Goal: Communication & Community: Answer question/provide support

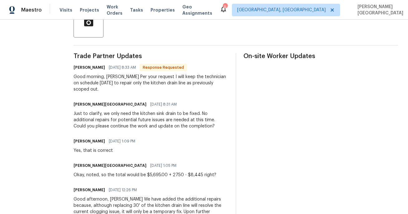
scroll to position [160, 0]
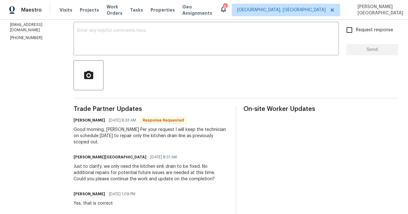
scroll to position [103, 0]
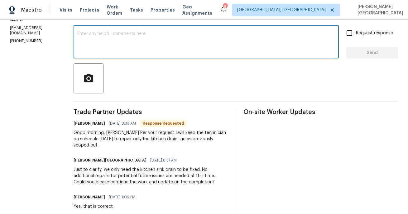
click at [84, 44] on textarea at bounding box center [206, 42] width 258 height 22
type textarea "Okay, thank you!"
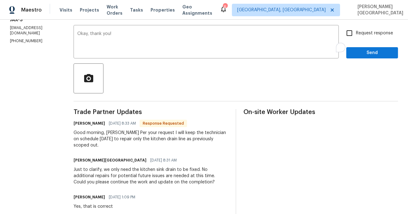
click at [358, 30] on span "Request response" at bounding box center [374, 33] width 37 height 7
click at [356, 30] on input "Request response" at bounding box center [349, 32] width 13 height 13
checkbox input "true"
click at [359, 50] on span "Send" at bounding box center [372, 53] width 42 height 8
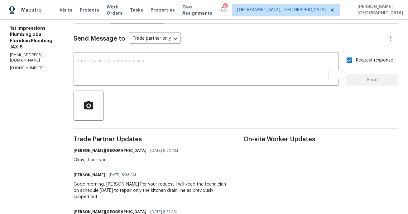
scroll to position [65, 0]
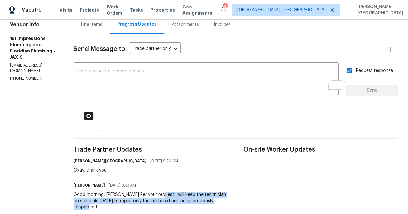
drag, startPoint x: 145, startPoint y: 194, endPoint x: 210, endPoint y: 201, distance: 65.3
click at [210, 201] on div "Good morning, Isabel Per your request I will keep the technician on schedule to…" at bounding box center [151, 200] width 155 height 19
copy div "will keep the technician on schedule tomorrow to repair only the kitchen drain …"
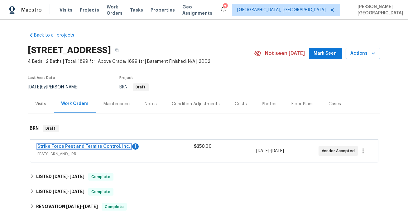
click at [105, 146] on link "Strike Force Pest and Termite Control, Inc." at bounding box center [84, 146] width 93 height 4
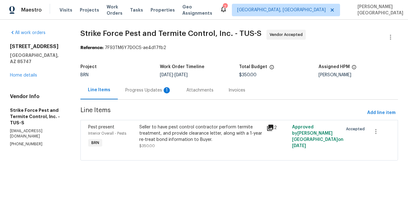
click at [153, 94] on div "Progress Updates 1" at bounding box center [148, 90] width 61 height 18
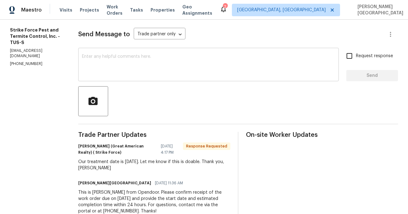
scroll to position [81, 0]
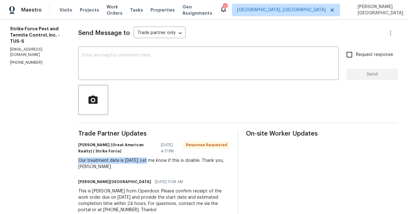
drag, startPoint x: 80, startPoint y: 158, endPoint x: 151, endPoint y: 160, distance: 71.1
click at [151, 160] on div "All work orders 8429 S Burien Rd Tucson, AZ 85747 Home details Vendor Info Stri…" at bounding box center [204, 84] width 408 height 292
copy div "Our treatment date is 10/20/2025."
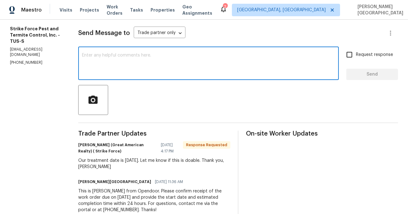
click at [99, 70] on textarea at bounding box center [208, 64] width 253 height 22
type textarea "Okay, thank you!"
click at [357, 55] on span "Request response" at bounding box center [374, 54] width 37 height 7
click at [356, 55] on input "Request response" at bounding box center [349, 54] width 13 height 13
checkbox input "true"
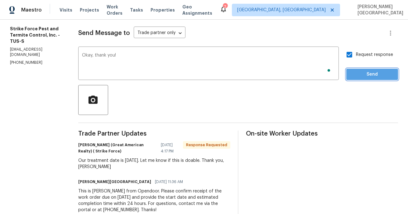
click at [362, 72] on span "Send" at bounding box center [372, 74] width 42 height 8
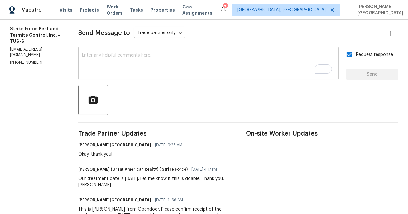
scroll to position [0, 0]
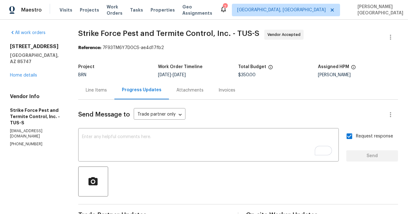
click at [88, 31] on span "Strike Force Pest and Termite Control, Inc. - TUS-S" at bounding box center [168, 33] width 181 height 7
click at [109, 31] on span "Strike Force Pest and Termite Control, Inc. - TUS-S" at bounding box center [168, 33] width 181 height 7
copy span "Strike Force"
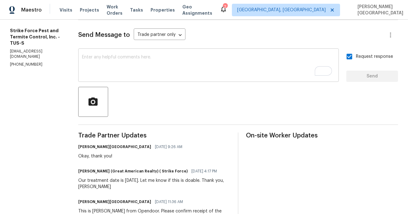
scroll to position [71, 0]
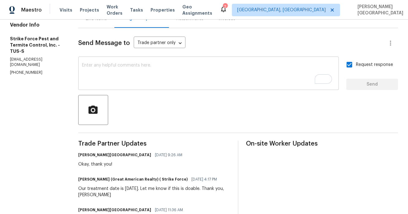
click at [117, 83] on textarea "To enrich screen reader interactions, please activate Accessibility in Grammarl…" at bounding box center [208, 74] width 253 height 22
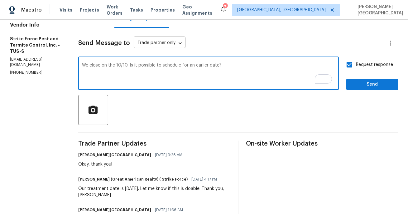
type textarea "We close on the 10/10. Is it possible to schedule for an earlier date?"
click at [224, 67] on textarea "We close on the 10/10. Is it possible to schedule for an earlier date?" at bounding box center [208, 74] width 253 height 22
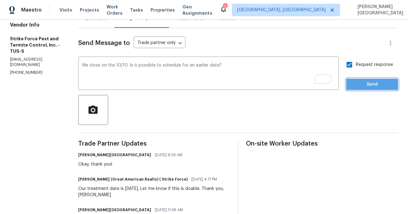
click at [357, 86] on span "Send" at bounding box center [372, 84] width 42 height 8
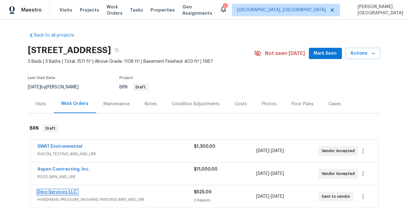
click at [58, 193] on link "Dino Services LLC" at bounding box center [58, 192] width 40 height 4
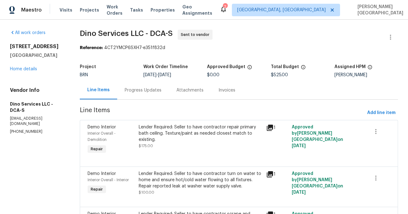
click at [33, 129] on p "(804) 292-0664" at bounding box center [37, 131] width 55 height 5
copy p "(804) 292-0664"
click at [139, 84] on div "Progress Updates" at bounding box center [143, 90] width 52 height 18
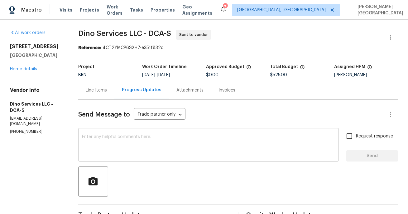
click at [138, 142] on textarea at bounding box center [208, 145] width 253 height 22
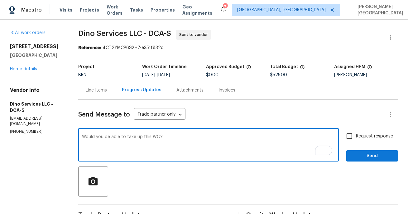
type textarea "Would you be able to take up this WO?"
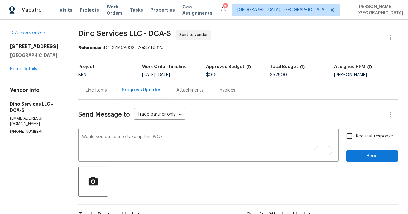
click at [359, 137] on span "Request response" at bounding box center [374, 136] width 37 height 7
click at [356, 137] on input "Request response" at bounding box center [349, 135] width 13 height 13
checkbox input "true"
click at [363, 150] on button "Send" at bounding box center [372, 156] width 52 height 12
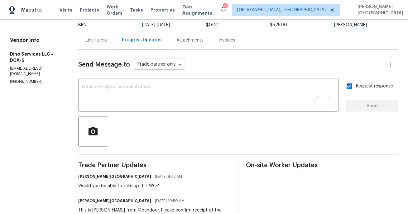
scroll to position [85, 0]
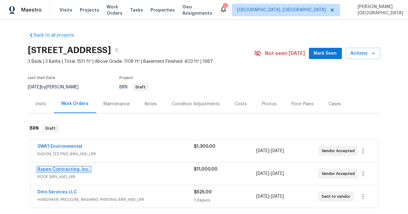
click at [63, 169] on link "Aspen Contracting, Inc." at bounding box center [64, 169] width 52 height 4
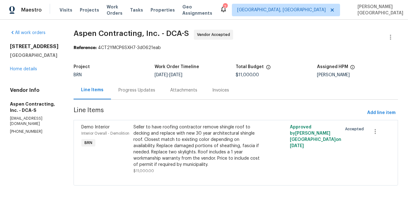
click at [138, 96] on div "Progress Updates" at bounding box center [137, 90] width 52 height 18
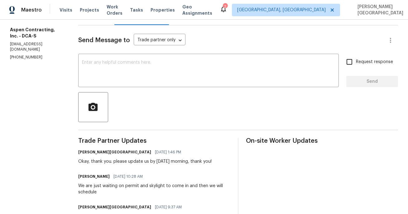
scroll to position [71, 0]
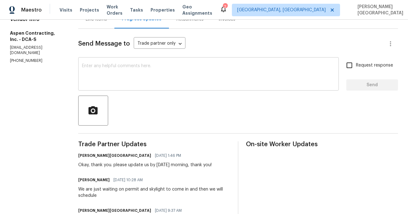
click at [124, 81] on textarea at bounding box center [208, 75] width 253 height 22
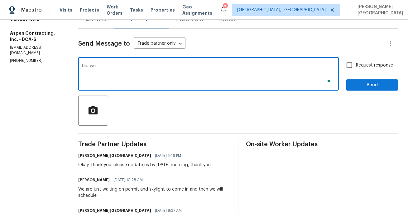
type textarea "Did w"
type textarea "O"
type textarea "DO you have a date set for this WO?"
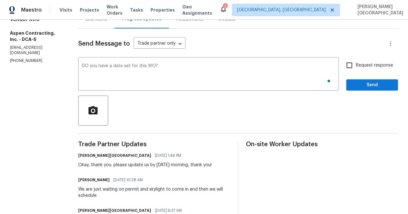
click at [363, 60] on label "Request response" at bounding box center [368, 65] width 50 height 13
click at [356, 60] on input "Request response" at bounding box center [349, 65] width 13 height 13
checkbox input "true"
click at [366, 78] on div "Request response Send" at bounding box center [372, 75] width 52 height 32
click at [367, 85] on span "Send" at bounding box center [372, 85] width 42 height 8
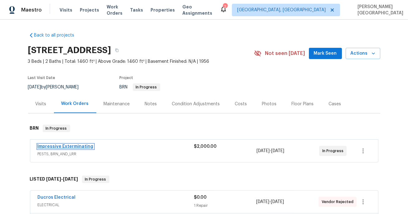
click at [63, 148] on link "Impressive Exterminating" at bounding box center [66, 146] width 56 height 4
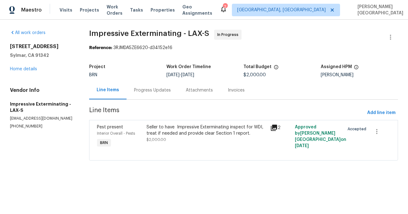
click at [152, 97] on div "Progress Updates" at bounding box center [153, 90] width 52 height 18
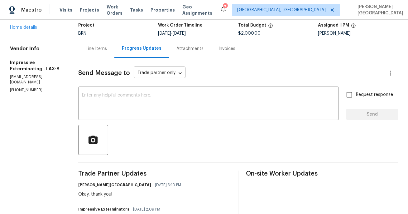
scroll to position [79, 0]
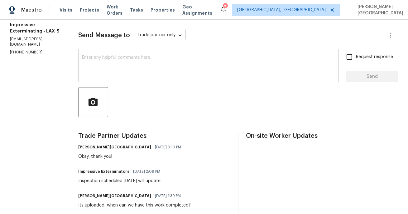
click at [118, 81] on div "x ​" at bounding box center [208, 66] width 261 height 32
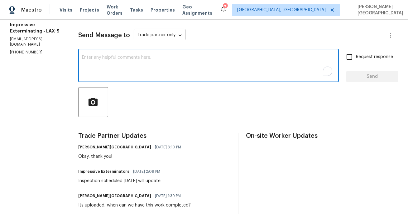
click at [115, 75] on textarea "To enrich screen reader interactions, please activate Accessibility in Grammarl…" at bounding box center [208, 66] width 253 height 22
type textarea "Do we have the timeline for the WO?"
click at [359, 64] on div "Request response Send" at bounding box center [372, 66] width 52 height 32
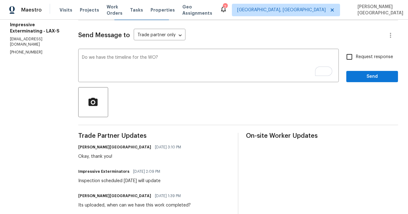
click at [352, 58] on input "Request response" at bounding box center [349, 56] width 13 height 13
checkbox input "true"
click at [352, 75] on button "Send" at bounding box center [372, 77] width 52 height 12
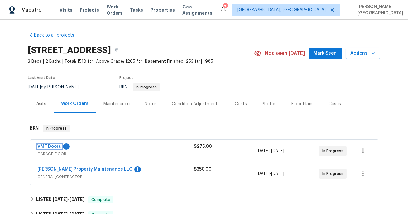
click at [55, 147] on link "VMT Doors" at bounding box center [50, 146] width 24 height 4
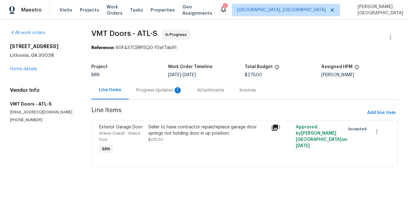
click at [166, 95] on div "Progress Updates 1" at bounding box center [159, 90] width 61 height 18
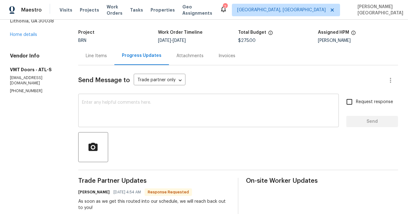
scroll to position [8, 0]
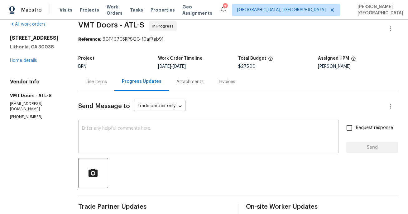
click at [125, 141] on textarea at bounding box center [208, 137] width 253 height 22
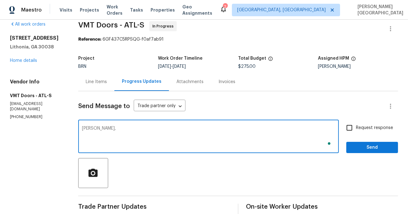
type textarea "[PERSON_NAME],"
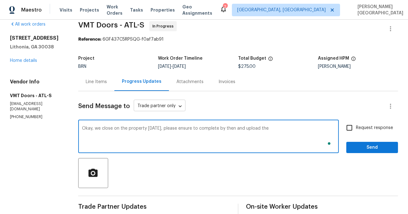
type textarea "Okay, we close on the property [DATE], please ensure to complete by then and up…"
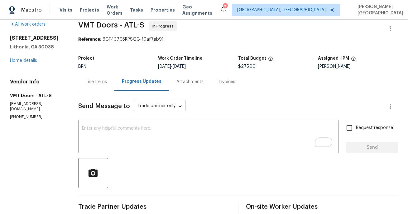
click at [91, 81] on div "Line Items" at bounding box center [96, 82] width 21 height 6
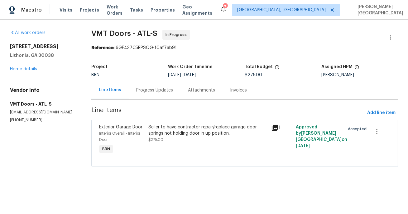
click at [177, 137] on div "Seller to have contractor repair/replace garage door springs not holding door i…" at bounding box center [207, 133] width 119 height 19
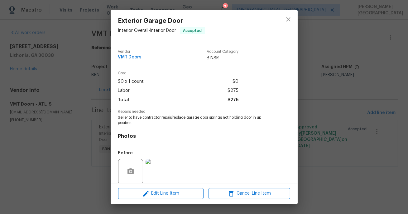
click at [315, 112] on div "Exterior Garage Door Interior Overall - Interior Door Accepted Vendor VMT Doors…" at bounding box center [204, 107] width 408 height 214
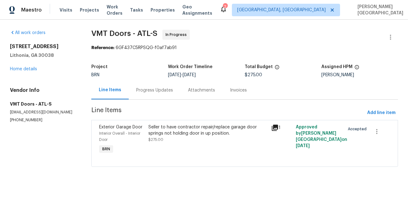
click at [148, 89] on div "Progress Updates" at bounding box center [154, 90] width 37 height 6
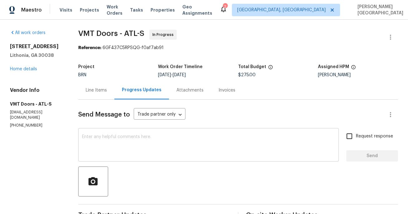
click at [160, 145] on textarea at bounding box center [208, 145] width 253 height 22
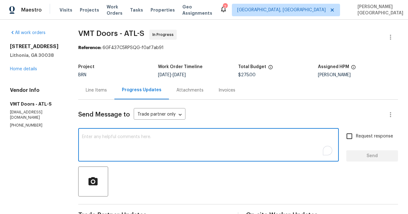
paste textarea "Okay, we close on the property on Monday, please ensure to complete by then and…"
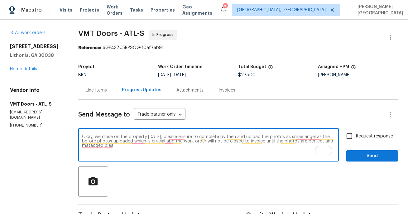
paste textarea ". Please ensure the work is completed by then and upload photos from the same a…"
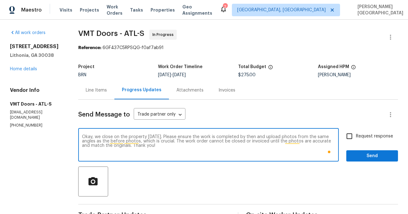
type textarea "Okay, we close on the property on Monday. Please ensure the work is completed b…"
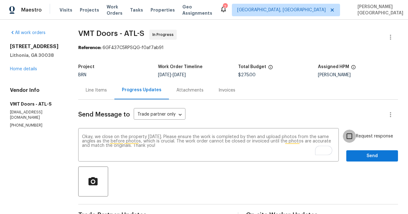
click at [356, 131] on input "Request response" at bounding box center [349, 135] width 13 height 13
checkbox input "true"
click at [362, 152] on span "Send" at bounding box center [372, 156] width 42 height 8
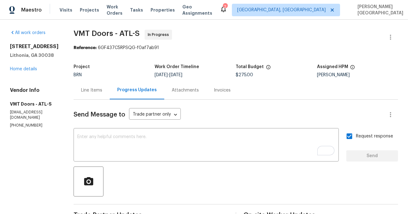
click at [80, 35] on span "VMT Doors - ATL-S" at bounding box center [107, 33] width 66 height 7
click at [102, 35] on span "VMT Doors - ATL-S" at bounding box center [107, 33] width 66 height 7
copy span "VMT Doors"
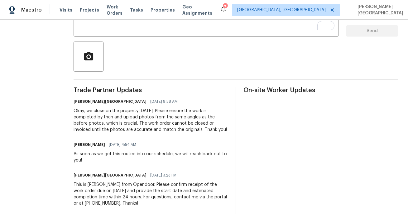
click at [122, 154] on div "As soon as we get this routed into our schedule, we will reach back out to you!" at bounding box center [151, 157] width 155 height 12
click at [160, 155] on div "As soon as we get this routed into our schedule, we will reach back out to you!" at bounding box center [151, 157] width 155 height 12
copy div "routed into our schedule"
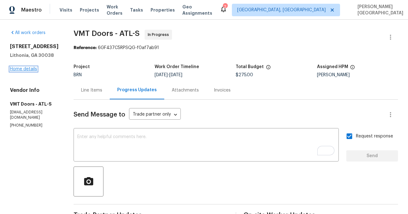
click at [24, 67] on link "Home details" at bounding box center [23, 69] width 27 height 4
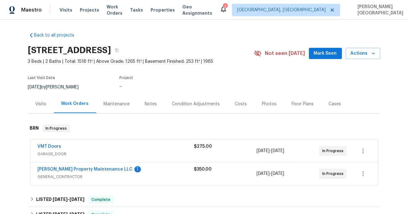
scroll to position [25, 0]
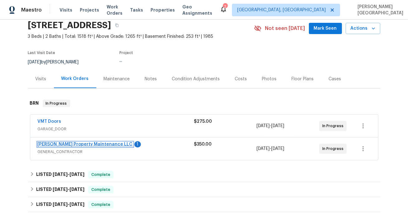
click at [85, 145] on link "Glen Property Maintenance LLC" at bounding box center [85, 144] width 95 height 4
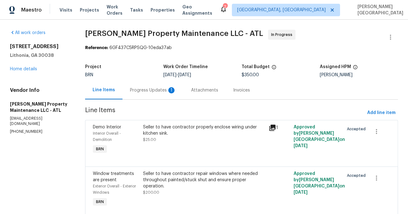
click at [154, 95] on div "Progress Updates 1" at bounding box center [153, 90] width 61 height 18
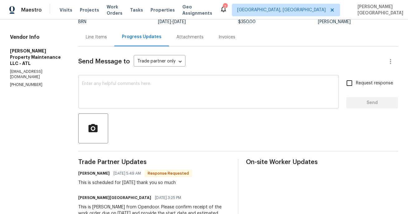
scroll to position [39, 0]
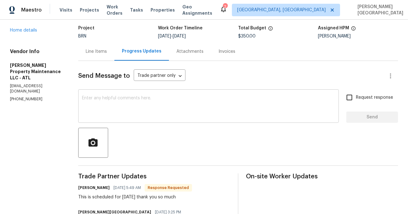
click at [104, 107] on textarea at bounding box center [208, 107] width 253 height 22
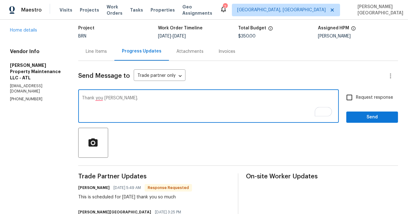
type textarea "Thank you Glen."
click at [362, 94] on label "Request response" at bounding box center [368, 97] width 50 height 13
click at [356, 94] on input "Request response" at bounding box center [349, 97] width 13 height 13
checkbox input "true"
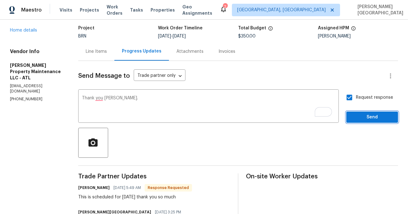
click at [368, 122] on button "Send" at bounding box center [372, 117] width 52 height 12
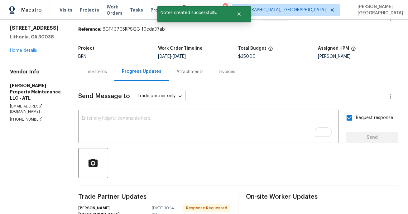
scroll to position [0, 0]
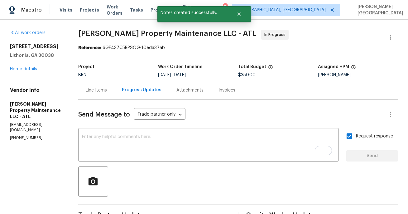
click at [89, 32] on span "Glen Property Maintenance LLC - ATL" at bounding box center [167, 33] width 178 height 7
click at [110, 33] on span "Glen Property Maintenance LLC - ATL" at bounding box center [167, 33] width 178 height 7
copy span "Glen Property"
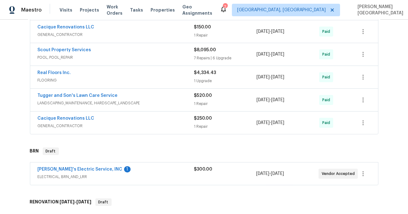
scroll to position [176, 0]
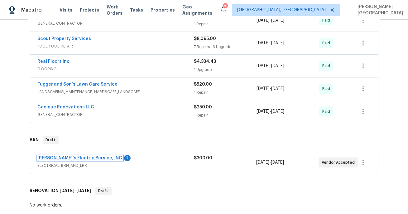
click at [77, 157] on link "Jack's Electric Service, INC" at bounding box center [80, 158] width 85 height 4
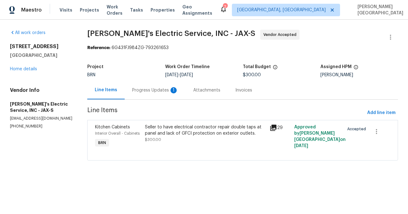
click at [165, 96] on div "Progress Updates 1" at bounding box center [155, 90] width 61 height 18
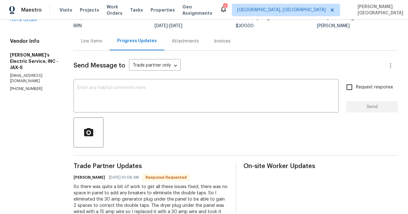
scroll to position [139, 0]
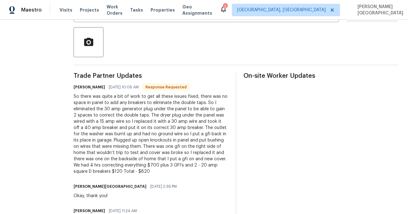
click at [143, 197] on div "Okay, thank you!" at bounding box center [127, 195] width 107 height 6
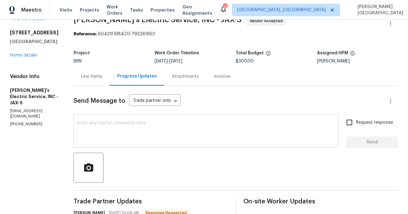
scroll to position [26, 0]
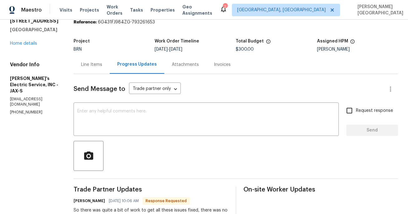
click at [85, 62] on div "Line Items" at bounding box center [91, 64] width 21 height 6
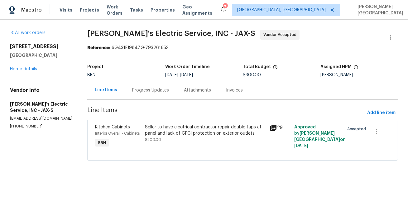
click at [158, 141] on span "$300.00" at bounding box center [153, 139] width 16 height 4
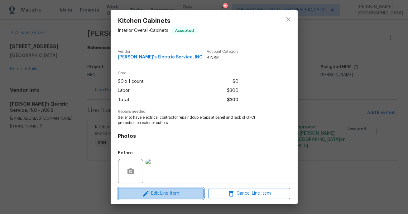
click at [161, 196] on span "Edit Line Item" at bounding box center [161, 193] width 82 height 8
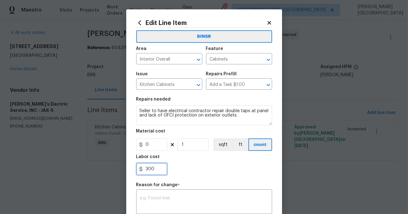
click at [154, 167] on input "300" at bounding box center [151, 168] width 31 height 12
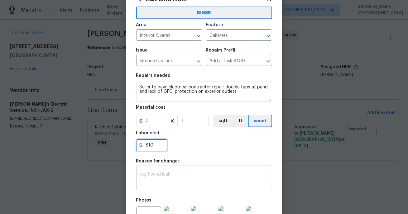
type input "810"
click at [159, 179] on textarea at bounding box center [204, 178] width 128 height 13
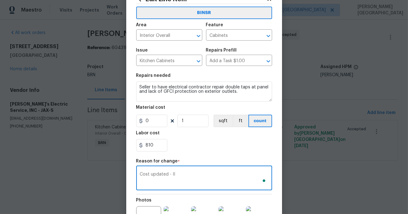
scroll to position [100, 0]
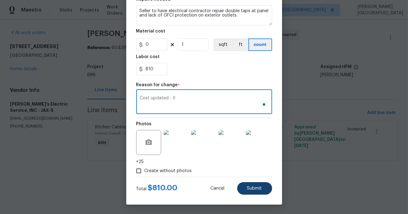
type textarea "Cost updated - II"
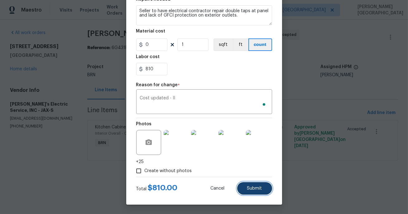
click at [250, 193] on button "Submit" at bounding box center [254, 188] width 35 height 12
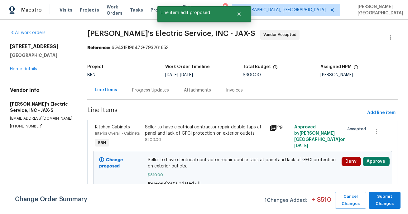
scroll to position [0, 0]
click at [380, 203] on span "Submit Changes" at bounding box center [385, 200] width 26 height 14
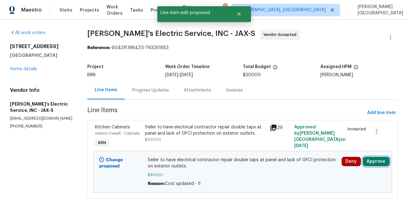
click at [374, 162] on button "Approve" at bounding box center [376, 160] width 27 height 9
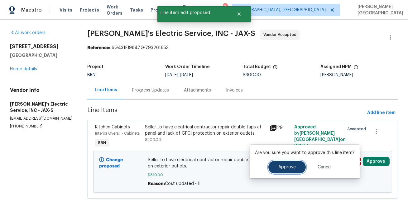
click at [304, 165] on button "Approve" at bounding box center [286, 167] width 37 height 12
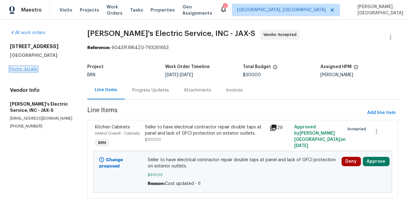
click at [20, 67] on link "Home details" at bounding box center [23, 69] width 27 height 4
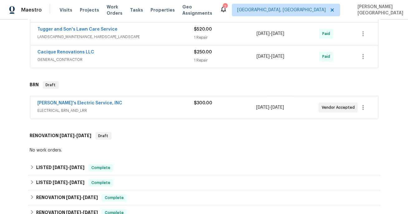
scroll to position [238, 0]
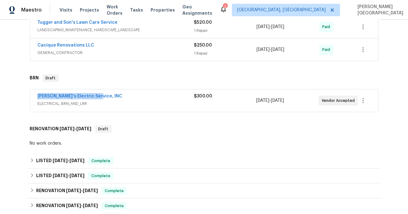
drag, startPoint x: 98, startPoint y: 95, endPoint x: 24, endPoint y: 96, distance: 73.6
click at [24, 96] on div "Back to all projects 1615 Oak Ridge Dr W, Jacksonville, FL 32225 3 Beds | 2 Bat…" at bounding box center [204, 117] width 408 height 194
copy link "Jack's Electric Service, INC"
click at [89, 94] on link "Jack's Electric Service, INC" at bounding box center [80, 96] width 85 height 4
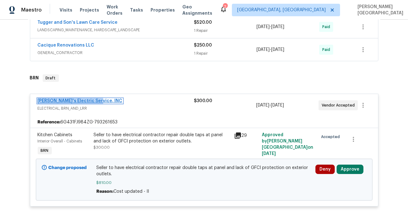
click at [72, 100] on link "Jack's Electric Service, INC" at bounding box center [80, 101] width 85 height 4
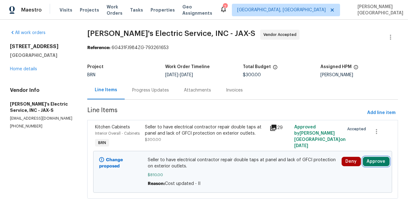
click at [379, 162] on button "Approve" at bounding box center [376, 160] width 27 height 9
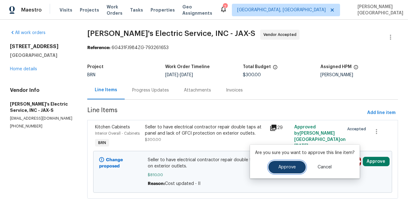
click at [284, 165] on span "Approve" at bounding box center [286, 167] width 17 height 5
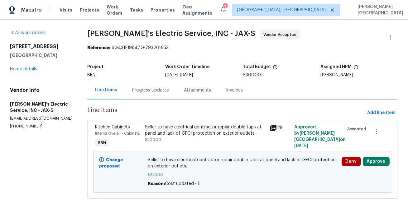
click at [94, 32] on span "Jack's Electric Service, INC - JAX-S" at bounding box center [171, 33] width 168 height 7
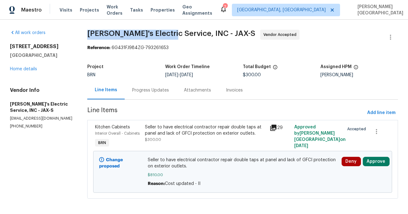
click at [142, 32] on span "Jack's Electric Service, INC - JAX-S" at bounding box center [171, 33] width 168 height 7
copy span "Jack's Electric Service"
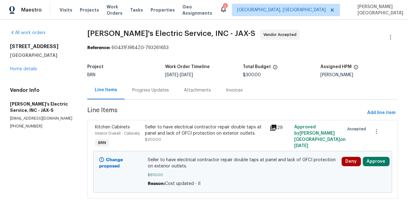
click at [159, 99] on div "Progress Updates" at bounding box center [151, 90] width 52 height 18
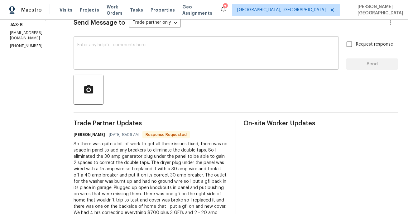
scroll to position [133, 0]
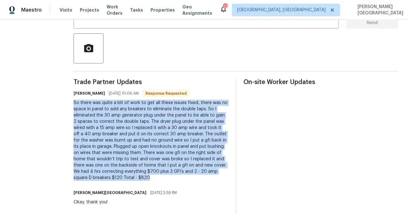
drag, startPoint x: 67, startPoint y: 103, endPoint x: 99, endPoint y: 175, distance: 78.6
click at [99, 175] on div "So there was quite a bit of work to get all these issues fixed, there was no sp…" at bounding box center [151, 139] width 155 height 81
copy div "So there was quite a bit of work to get all these issues fixed, there was no sp…"
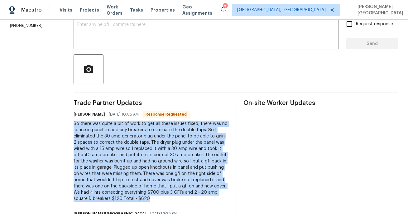
scroll to position [86, 0]
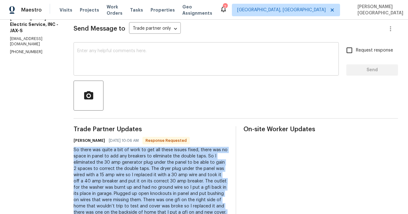
click at [84, 53] on textarea at bounding box center [206, 60] width 258 height 22
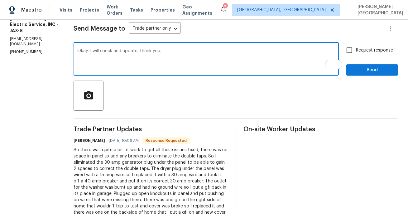
type textarea "Okay, I will check and update, thank you."
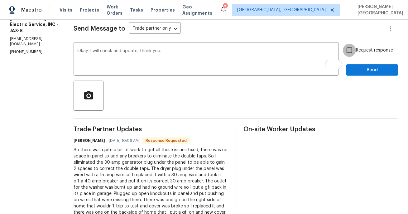
click at [355, 55] on input "Request response" at bounding box center [349, 50] width 13 height 13
checkbox input "true"
click at [357, 65] on button "Send" at bounding box center [372, 70] width 52 height 12
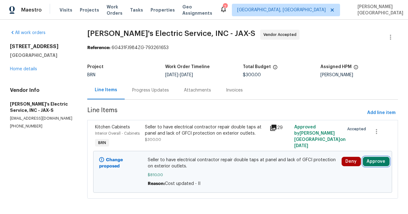
click at [370, 163] on button "Approve" at bounding box center [376, 160] width 27 height 9
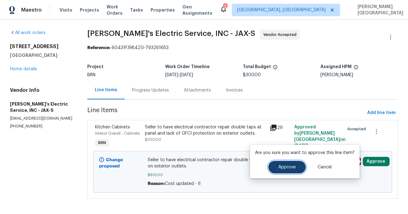
click at [296, 166] on button "Approve" at bounding box center [286, 167] width 37 height 12
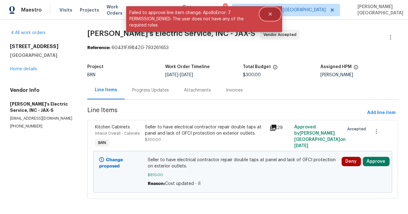
click at [272, 12] on button "Close" at bounding box center [270, 14] width 21 height 12
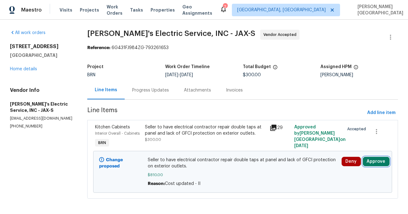
click at [371, 161] on button "Approve" at bounding box center [376, 160] width 27 height 9
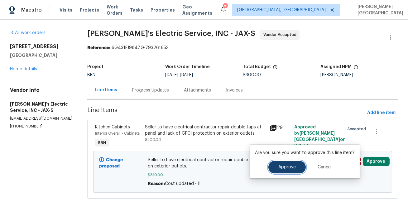
click at [291, 168] on span "Approve" at bounding box center [286, 167] width 17 height 5
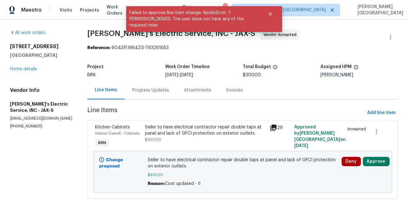
click at [289, 96] on div "Line Items Progress Updates Attachments Invoices" at bounding box center [242, 90] width 311 height 19
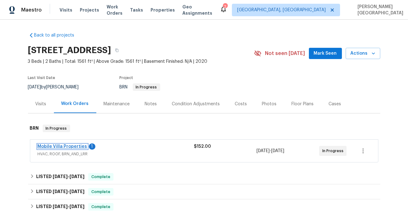
click at [57, 146] on link "Mobile Villa Properties" at bounding box center [63, 146] width 50 height 4
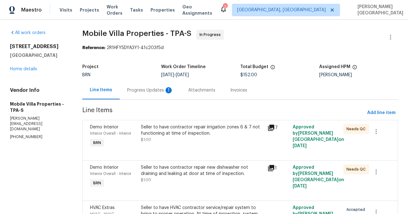
click at [160, 91] on div "Progress Updates 1" at bounding box center [150, 90] width 46 height 6
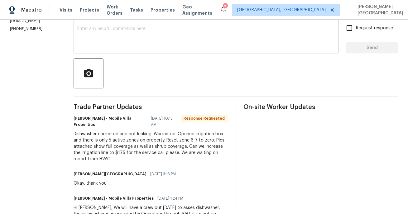
scroll to position [123, 0]
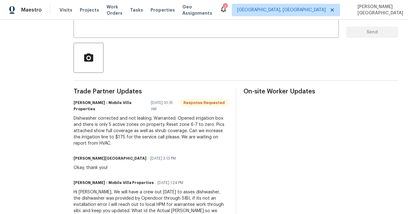
click at [86, 129] on div "Dishwasher corrected and not leaking. Warranted. Opened irrigation box and ther…" at bounding box center [151, 130] width 155 height 31
copy div "175"
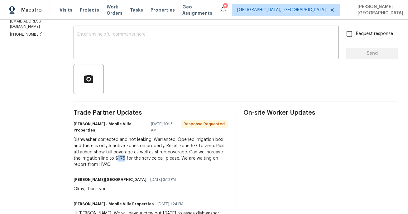
scroll to position [60, 0]
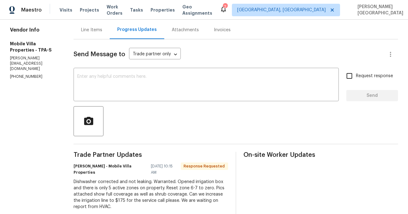
click at [83, 33] on div "Line Items" at bounding box center [91, 30] width 21 height 6
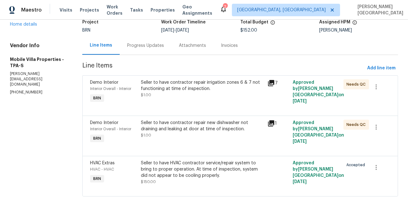
scroll to position [45, 0]
click at [147, 52] on div "Progress Updates" at bounding box center [146, 45] width 52 height 18
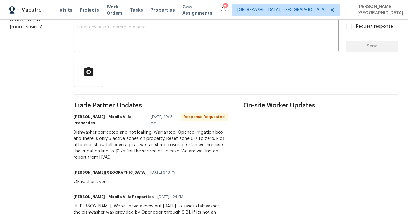
scroll to position [109, 0]
click at [148, 48] on div "x ​" at bounding box center [206, 36] width 265 height 32
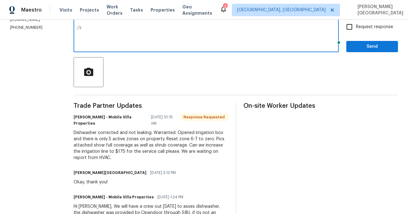
type textarea "/"
type textarea "Y"
type textarea "w"
type textarea "Cost is approved, what report you need for the HVAC?"
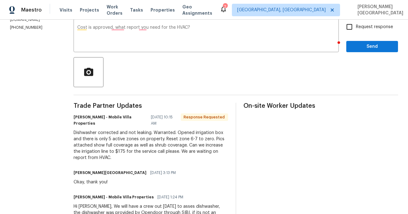
click at [358, 25] on span "Request response" at bounding box center [374, 27] width 37 height 7
click at [356, 25] on input "Request response" at bounding box center [349, 26] width 13 height 13
checkbox input "true"
click at [361, 45] on span "Send" at bounding box center [372, 47] width 42 height 8
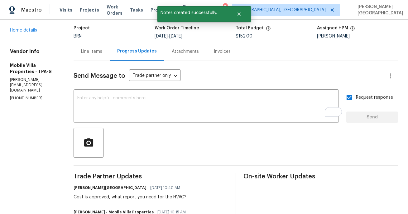
scroll to position [0, 0]
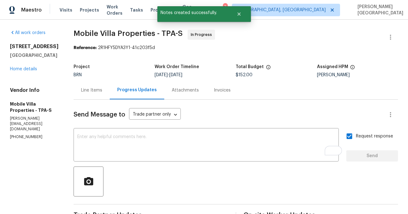
click at [87, 92] on div "Line Items" at bounding box center [91, 90] width 21 height 6
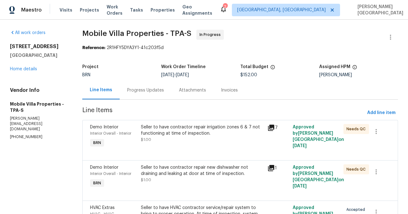
scroll to position [41, 0]
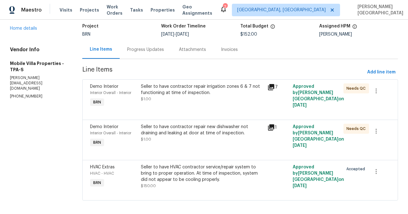
click at [143, 52] on div "Progress Updates" at bounding box center [145, 49] width 37 height 6
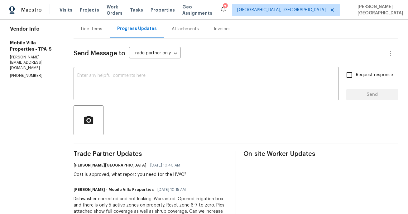
click at [87, 33] on div "Line Items" at bounding box center [92, 29] width 36 height 18
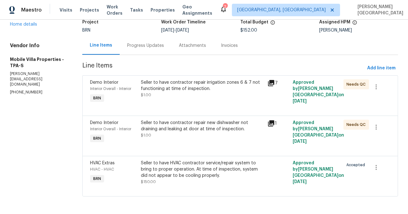
scroll to position [45, 0]
click at [164, 96] on div "Seller to have contractor repair irrigation zones 6 & 7 not functioning at time…" at bounding box center [202, 88] width 123 height 19
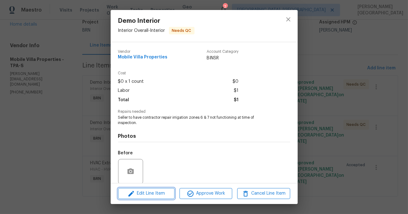
click at [158, 194] on span "Edit Line Item" at bounding box center [146, 193] width 53 height 8
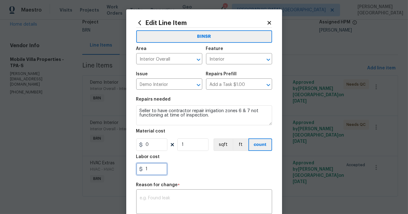
click at [156, 172] on input "1" at bounding box center [151, 168] width 31 height 12
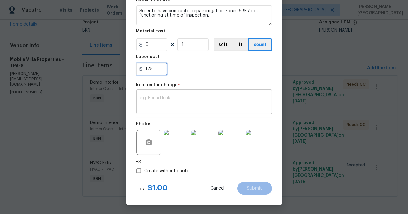
type input "175"
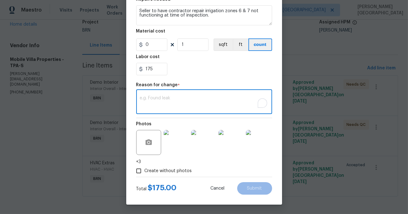
click at [161, 100] on textarea "To enrich screen reader interactions, please activate Accessibility in Grammarl…" at bounding box center [204, 102] width 128 height 13
type textarea "Cost updated - II"
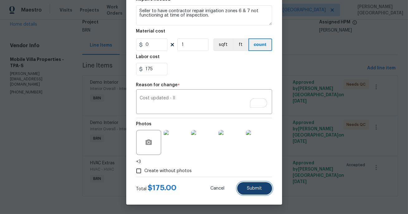
click at [254, 187] on span "Submit" at bounding box center [254, 188] width 15 height 5
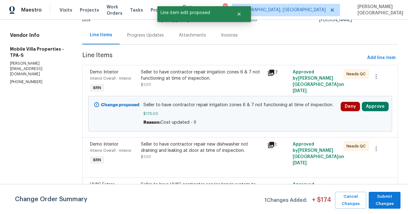
scroll to position [0, 0]
click at [392, 198] on span "Submit Changes" at bounding box center [385, 200] width 26 height 14
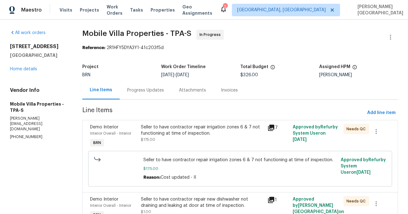
scroll to position [1, 0]
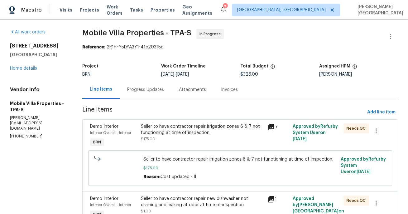
click at [95, 33] on span "Mobile Villa Properties - TPA-S" at bounding box center [136, 32] width 109 height 7
click at [167, 33] on span "Mobile Villa Properties - TPA-S" at bounding box center [136, 32] width 109 height 7
click at [82, 32] on div "All work orders 13008 Majestic Garden Ln Riverview, FL 33579 Home details Vendo…" at bounding box center [204, 154] width 408 height 270
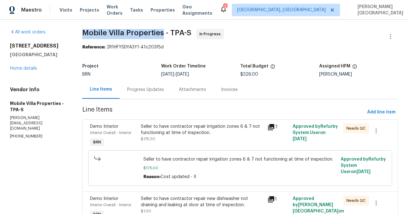
click at [151, 33] on span "Mobile Villa Properties - TPA-S" at bounding box center [136, 32] width 109 height 7
copy span "Mobile Villa Properties"
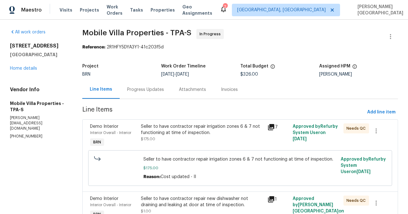
click at [145, 93] on div "Progress Updates" at bounding box center [146, 89] width 52 height 18
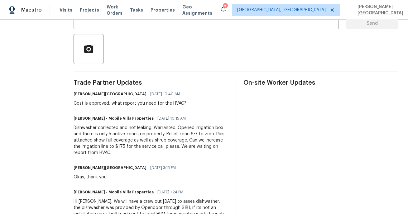
scroll to position [161, 0]
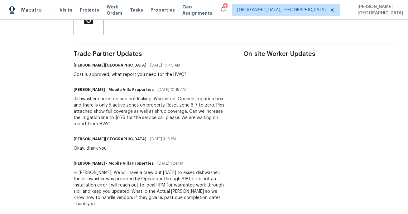
click at [74, 100] on div "Dishwasher corrected and not leaking. Warranted. Opened irrigation box and ther…" at bounding box center [151, 111] width 155 height 31
click at [100, 100] on div "Dishwasher corrected and not leaking. Warranted. Opened irrigation box and ther…" at bounding box center [151, 111] width 155 height 31
click at [74, 102] on div "Dishwasher corrected and not leaking. Warranted. Opened irrigation box and ther…" at bounding box center [151, 111] width 155 height 31
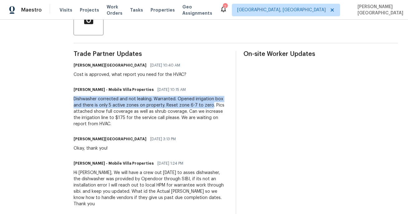
drag, startPoint x: 67, startPoint y: 96, endPoint x: 192, endPoint y: 105, distance: 124.7
click at [193, 105] on div "Dishwasher corrected and not leaking. Warranted. Opened irrigation box and ther…" at bounding box center [151, 111] width 155 height 31
copy div "Dishwasher corrected and not leaking. Warranted. Opened irrigation box and ther…"
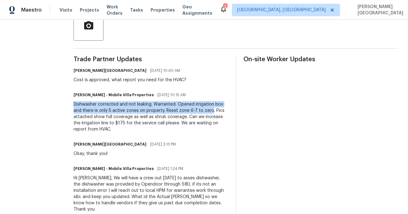
scroll to position [154, 0]
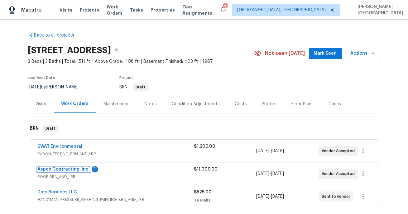
click at [59, 169] on link "Aspen Contracting, Inc." at bounding box center [64, 169] width 52 height 4
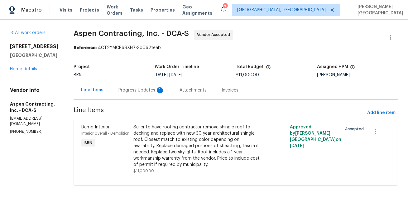
click at [156, 97] on div "Progress Updates 1" at bounding box center [141, 90] width 61 height 18
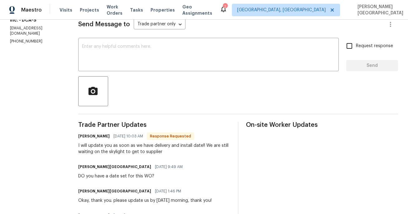
scroll to position [125, 0]
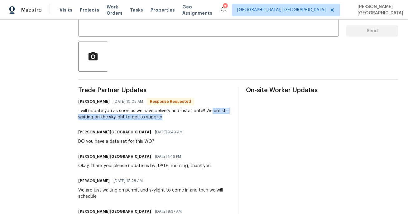
drag, startPoint x: 214, startPoint y: 110, endPoint x: 219, endPoint y: 120, distance: 10.6
click at [219, 120] on div "I will update you as soon as we have delivery and install date!! We are still w…" at bounding box center [154, 114] width 152 height 12
copy div "are still waiting on the skylight to get to supplier"
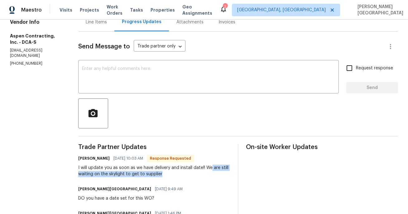
scroll to position [56, 0]
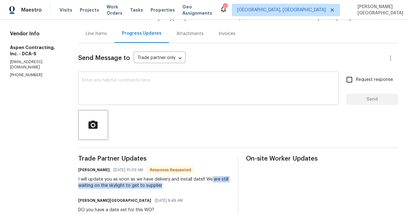
click at [104, 81] on textarea at bounding box center [208, 89] width 253 height 22
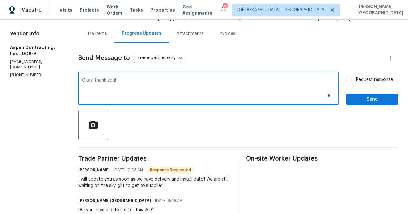
type textarea "Okay, thank you!"
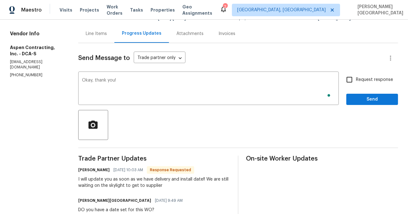
click at [366, 84] on label "Request response" at bounding box center [368, 79] width 50 height 13
click at [356, 84] on input "Request response" at bounding box center [349, 79] width 13 height 13
checkbox input "true"
click at [369, 98] on span "Send" at bounding box center [372, 99] width 42 height 8
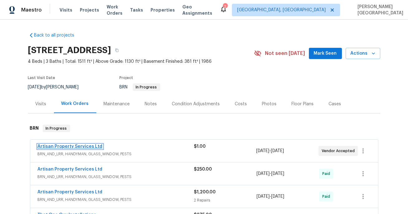
click at [65, 146] on link "Artisan Property Services Ltd" at bounding box center [70, 146] width 65 height 4
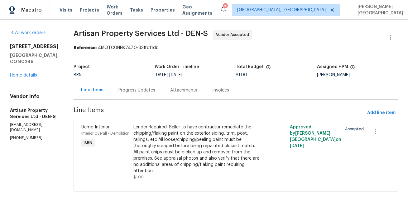
click at [132, 94] on div "Progress Updates" at bounding box center [137, 90] width 52 height 18
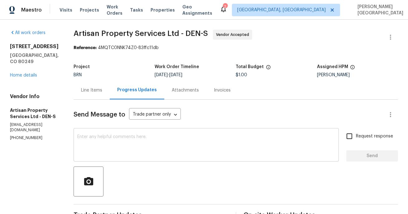
click at [146, 132] on div "x ​" at bounding box center [206, 145] width 265 height 32
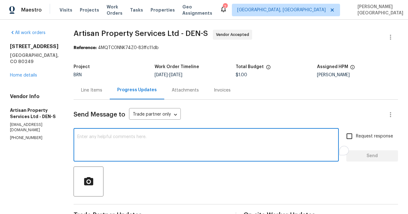
paste textarea "[STREET_ADDRESS]"
type textarea "[STREET_ADDRESS]"
click at [88, 148] on textarea "To enrich screen reader interactions, please activate Accessibility in Grammarl…" at bounding box center [206, 145] width 258 height 22
paste textarea "Please see the most recent report from the appraiser. The items labeled "Not Re…"
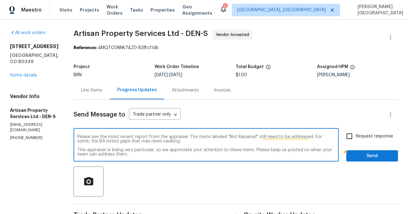
type textarea "Please see the most recent report from the appraiser. The items labeled "Not Re…"
click at [356, 140] on input "Request response" at bounding box center [349, 135] width 13 height 13
checkbox input "true"
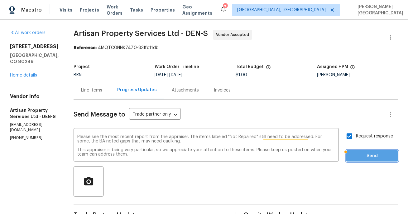
click at [360, 154] on span "Send" at bounding box center [372, 156] width 42 height 8
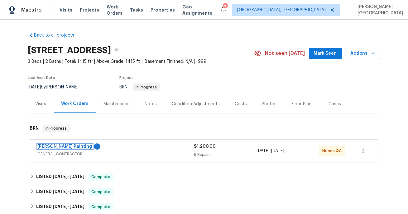
click at [60, 144] on link "Perez Painting" at bounding box center [65, 146] width 55 height 4
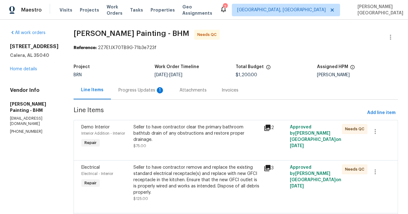
click at [165, 92] on div "Progress Updates 1" at bounding box center [141, 90] width 46 height 6
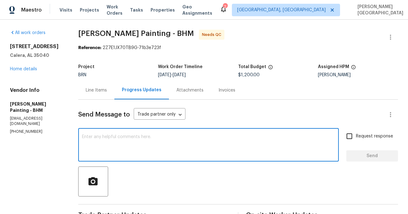
click at [135, 139] on textarea at bounding box center [208, 145] width 253 height 22
type textarea "Okay, thank you!"
click at [363, 135] on span "Request response" at bounding box center [374, 136] width 37 height 7
click at [356, 135] on input "Request response" at bounding box center [349, 135] width 13 height 13
checkbox input "true"
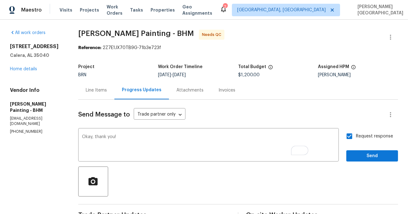
click at [365, 149] on div "Request response Send" at bounding box center [372, 145] width 52 height 32
click at [365, 151] on button "Send" at bounding box center [372, 156] width 52 height 12
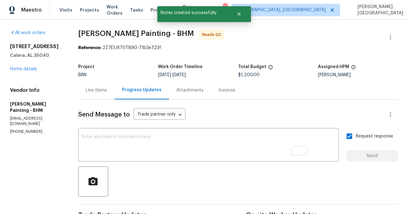
click at [107, 90] on div "Line Items" at bounding box center [96, 90] width 21 height 6
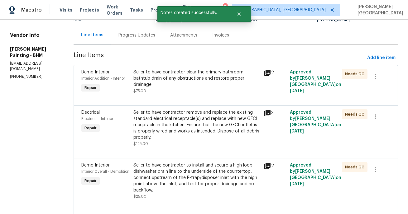
scroll to position [36, 0]
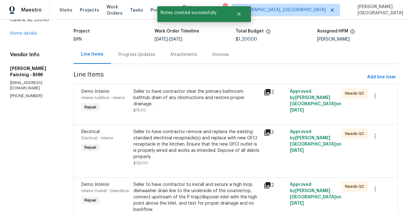
click at [203, 95] on div "Seller to have contractor clear the primary bathroom bathtub drain of any obstr…" at bounding box center [196, 97] width 127 height 19
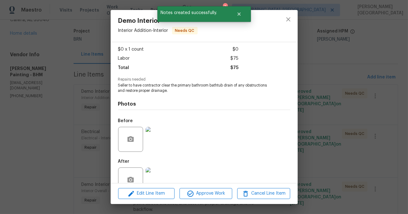
scroll to position [48, 0]
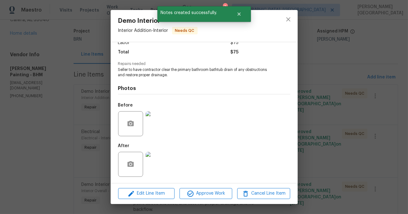
click at [160, 127] on img at bounding box center [158, 123] width 25 height 25
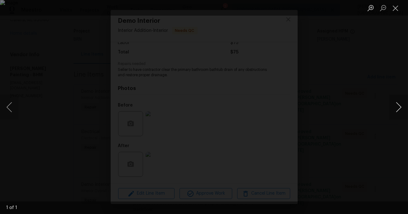
click at [399, 104] on button "Next image" at bounding box center [398, 106] width 19 height 25
click at [399, 105] on button "Next image" at bounding box center [398, 106] width 19 height 25
click at [401, 105] on button "Next image" at bounding box center [398, 106] width 19 height 25
click at [372, 83] on div "Lightbox" at bounding box center [204, 107] width 408 height 214
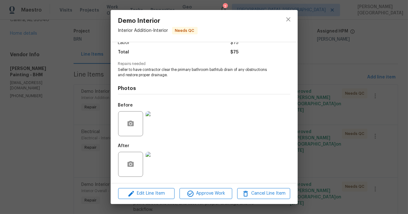
click at [155, 169] on img at bounding box center [158, 164] width 25 height 25
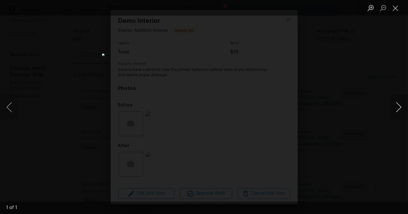
click at [407, 102] on button "Next image" at bounding box center [398, 106] width 19 height 25
click at [361, 79] on div "Lightbox" at bounding box center [204, 107] width 408 height 214
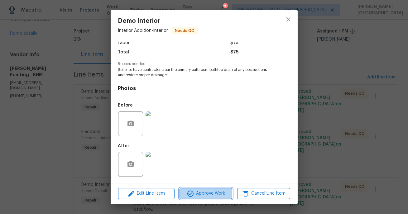
click at [201, 195] on span "Approve Work" at bounding box center [205, 193] width 49 height 8
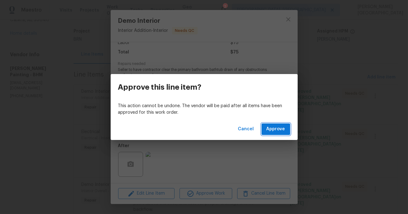
click at [277, 128] on span "Approve" at bounding box center [276, 129] width 19 height 8
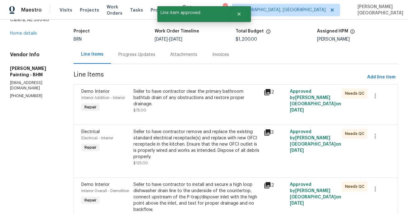
scroll to position [0, 0]
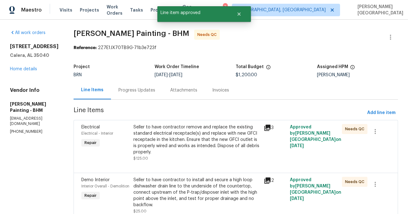
click at [250, 136] on div "Seller to have contractor remove and replace the existing standard electrical r…" at bounding box center [196, 139] width 127 height 31
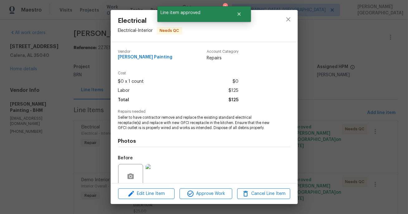
scroll to position [53, 0]
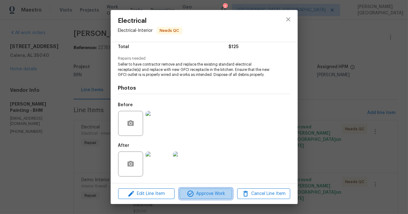
click at [204, 194] on span "Approve Work" at bounding box center [205, 194] width 49 height 8
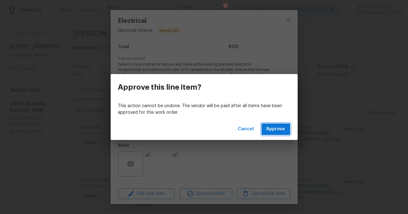
click at [275, 131] on span "Approve" at bounding box center [276, 129] width 19 height 8
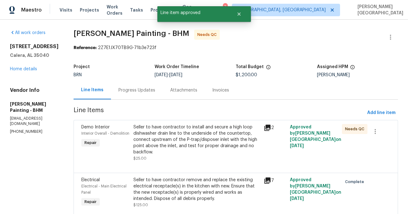
click at [225, 137] on div "Seller to have contractor to install and secure a high loop dishwasher drain li…" at bounding box center [196, 139] width 127 height 31
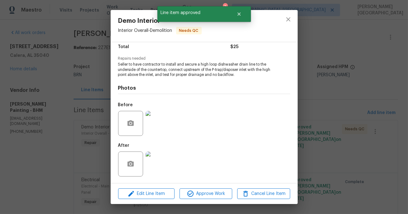
click at [162, 133] on img at bounding box center [158, 123] width 25 height 25
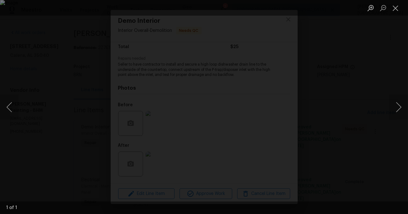
click at [222, 205] on div "1 of 1" at bounding box center [204, 207] width 408 height 12
click at [205, 197] on div "Lightbox" at bounding box center [204, 107] width 408 height 214
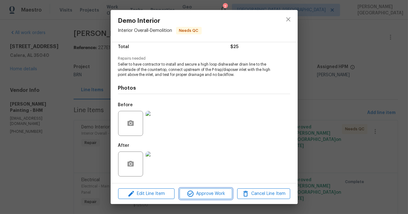
click at [206, 197] on button "Approve Work" at bounding box center [206, 193] width 53 height 11
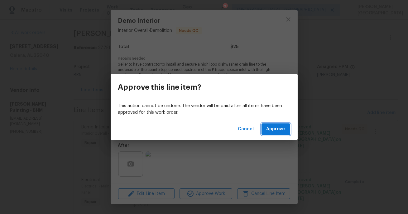
click at [278, 127] on span "Approve" at bounding box center [276, 129] width 19 height 8
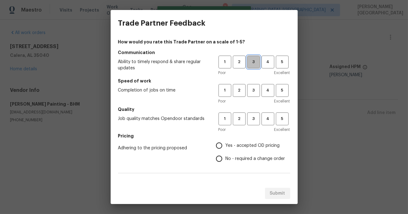
click at [252, 66] on button "3" at bounding box center [253, 61] width 13 height 13
click at [253, 85] on button "3" at bounding box center [253, 90] width 13 height 13
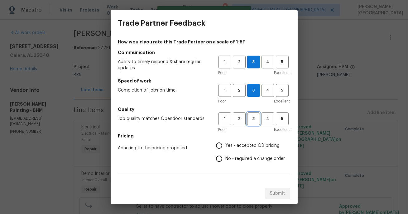
click at [253, 112] on button "3" at bounding box center [253, 118] width 13 height 13
click at [233, 153] on label "No - required a change order" at bounding box center [249, 158] width 73 height 13
click at [226, 153] on input "No - required a change order" at bounding box center [219, 158] width 13 height 13
radio input "true"
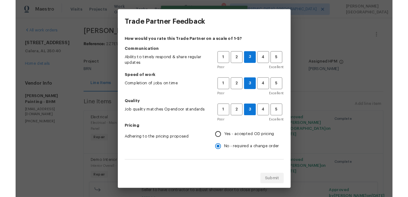
scroll to position [103, 0]
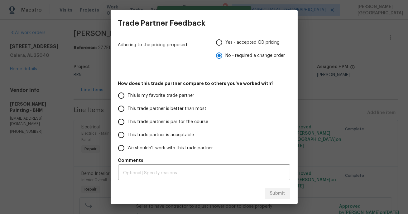
click at [188, 108] on span "This trade partner is better than most" at bounding box center [167, 108] width 79 height 7
click at [128, 108] on input "This trade partner is better than most" at bounding box center [121, 108] width 13 height 13
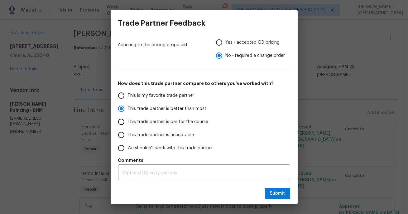
click at [279, 200] on div "Submit" at bounding box center [204, 193] width 187 height 22
click at [277, 197] on button "Submit" at bounding box center [277, 193] width 25 height 12
radio input "true"
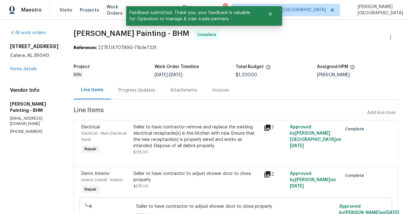
click at [229, 90] on div "Invoices" at bounding box center [220, 90] width 17 height 6
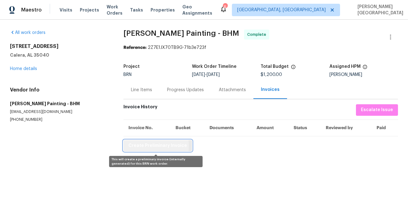
click at [139, 146] on span "Create Preliminary Invoice" at bounding box center [157, 146] width 59 height 8
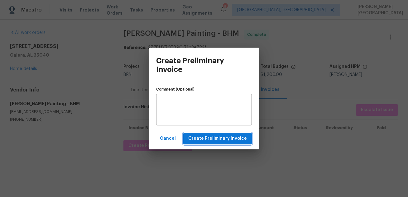
click at [238, 138] on span "Create Preliminary Invoice" at bounding box center [217, 139] width 59 height 8
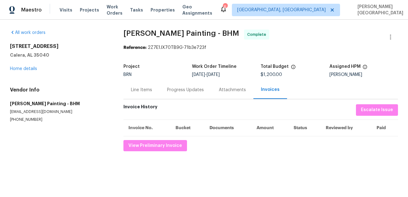
click at [127, 35] on span "Perez Painting - BHM" at bounding box center [181, 33] width 116 height 7
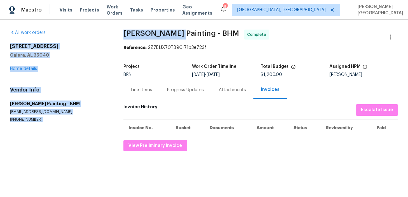
drag, startPoint x: 114, startPoint y: 33, endPoint x: 174, endPoint y: 35, distance: 59.9
click at [174, 35] on div "All work orders 130 Sunset Ln Calera, AL 35040 Home details Vendor Info Perez P…" at bounding box center [204, 91] width 408 height 142
click at [174, 35] on span "Perez Painting - BHM" at bounding box center [181, 33] width 116 height 7
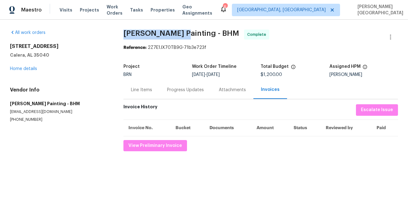
drag, startPoint x: 174, startPoint y: 35, endPoint x: 127, endPoint y: 33, distance: 47.4
click at [127, 33] on span "Perez Painting - BHM" at bounding box center [181, 33] width 116 height 7
click at [142, 85] on div "Line Items" at bounding box center [141, 90] width 36 height 18
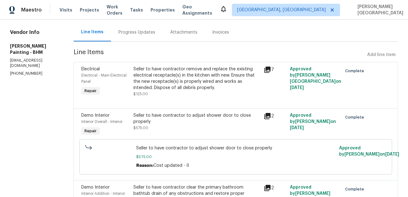
scroll to position [56, 0]
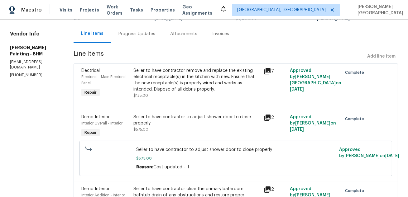
click at [160, 71] on div "Seller to have contractor remove and replace the existing electrical receptacle…" at bounding box center [196, 80] width 127 height 25
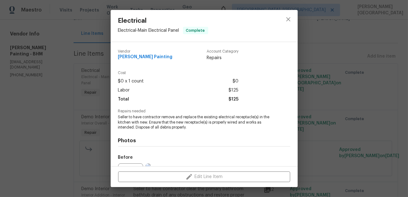
click at [166, 124] on span "Seller to have contractor remove and replace the existing electrical receptacle…" at bounding box center [195, 123] width 155 height 16
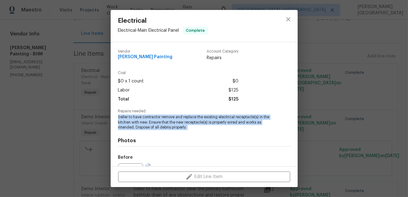
click at [166, 124] on span "Seller to have contractor remove and replace the existing electrical receptacle…" at bounding box center [195, 123] width 155 height 16
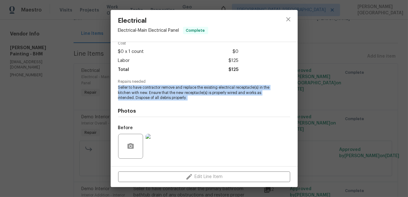
scroll to position [69, 0]
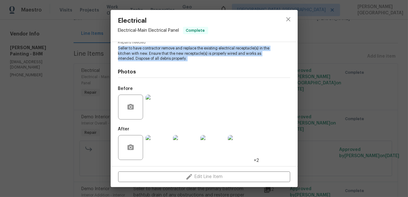
click at [148, 102] on img at bounding box center [158, 107] width 25 height 25
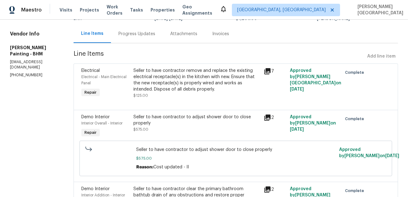
click at [190, 79] on div "Seller to have contractor remove and replace the existing electrical receptacle…" at bounding box center [196, 80] width 127 height 25
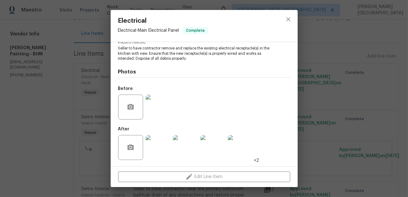
click at [169, 106] on img at bounding box center [158, 107] width 25 height 25
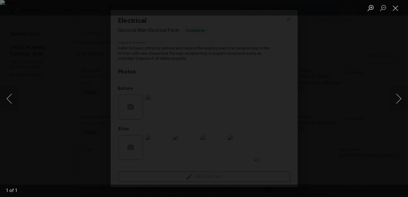
click at [323, 12] on div "Lightbox" at bounding box center [204, 8] width 408 height 16
click at [380, 83] on div "Lightbox" at bounding box center [204, 98] width 408 height 197
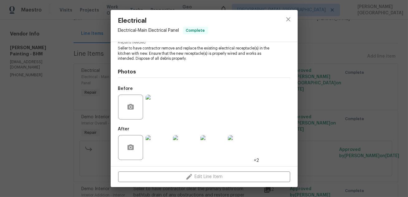
click at [192, 148] on img at bounding box center [185, 147] width 25 height 25
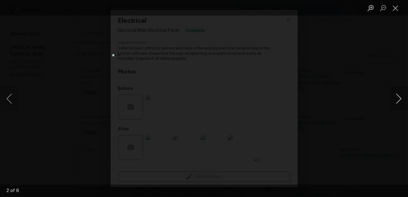
click at [400, 97] on button "Next image" at bounding box center [398, 98] width 19 height 25
click at [339, 92] on div "Lightbox" at bounding box center [204, 98] width 408 height 197
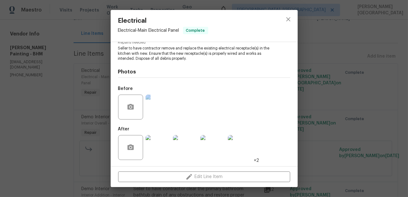
click at [339, 92] on div "Electrical Electrical - Main Electrical Panel Complete Vendor Perez Painting Ac…" at bounding box center [204, 98] width 408 height 197
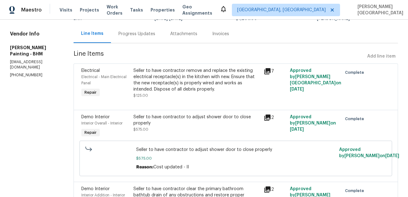
click at [148, 128] on span "$575.00" at bounding box center [140, 130] width 15 height 4
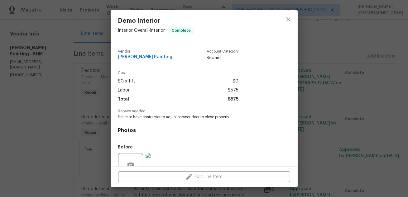
click at [166, 118] on span "Seller to have contractor to adjust shower door to close properly" at bounding box center [195, 117] width 155 height 5
copy span "Seller to have contractor to adjust shower door to close properly"
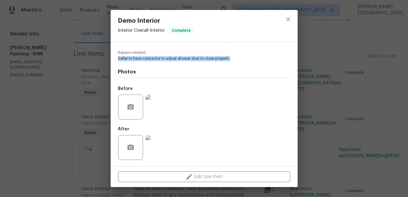
click at [154, 108] on img at bounding box center [158, 107] width 25 height 25
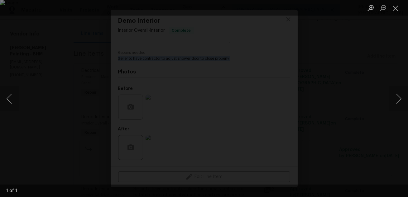
click at [400, 31] on div "Lightbox" at bounding box center [204, 98] width 408 height 197
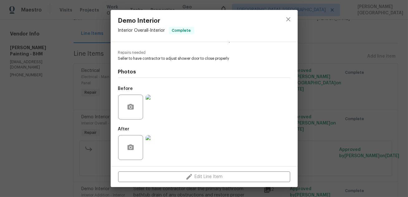
click at [399, 42] on div "Demo Interior Interior Overall - Interior Complete Vendor Perez Painting Accoun…" at bounding box center [204, 98] width 408 height 197
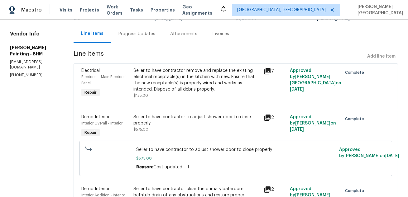
click at [223, 128] on div "Seller to have contractor to adjust shower door to close properly $575.00" at bounding box center [196, 123] width 127 height 19
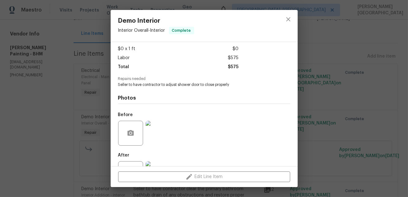
scroll to position [46, 0]
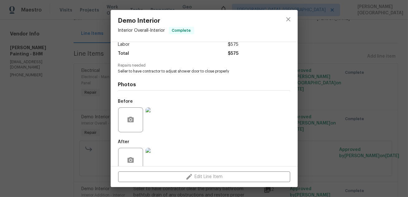
click at [152, 156] on img at bounding box center [158, 160] width 25 height 25
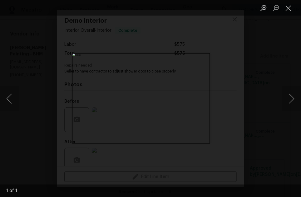
click at [275, 74] on div "Lightbox" at bounding box center [150, 98] width 301 height 197
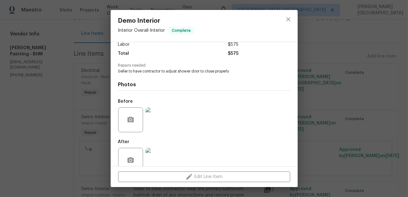
click at [336, 76] on div "Demo Interior Interior Overall - Interior Complete Vendor Perez Painting Accoun…" at bounding box center [204, 98] width 408 height 197
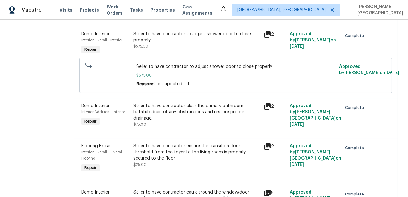
scroll to position [164, 0]
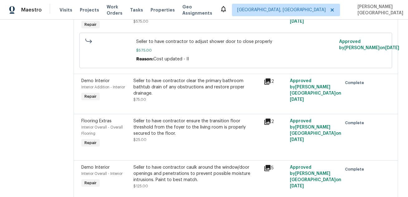
click at [182, 91] on div "Seller to have contractor clear the primary bathroom bathtub drain of any obstr…" at bounding box center [196, 87] width 127 height 19
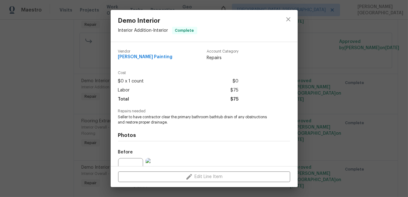
click at [172, 118] on span "Seller to have contractor clear the primary bathroom bathtub drain of any obstr…" at bounding box center [195, 120] width 155 height 11
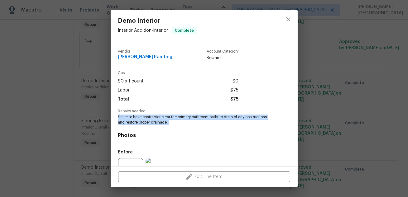
click at [172, 118] on span "Seller to have contractor clear the primary bathroom bathtub drain of any obstr…" at bounding box center [195, 120] width 155 height 11
copy span "Seller to have contractor clear the primary bathroom bathtub drain of any obstr…"
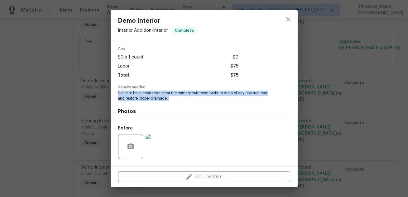
scroll to position [64, 0]
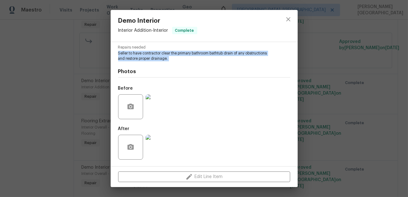
click at [146, 107] on img at bounding box center [158, 106] width 25 height 25
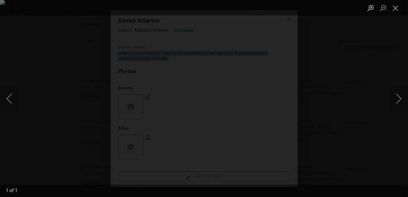
click at [375, 91] on div "Lightbox" at bounding box center [204, 98] width 408 height 197
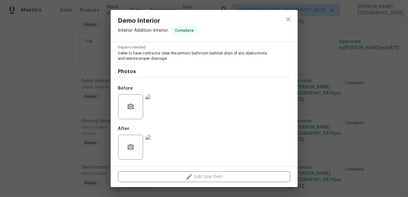
click at [306, 100] on div "Demo Interior Interior Addition - Interior Complete Vendor Perez Painting Accou…" at bounding box center [204, 98] width 408 height 197
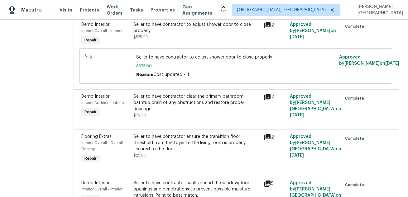
scroll to position [160, 0]
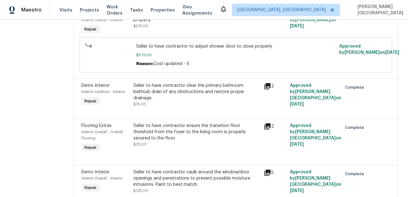
click at [209, 95] on div "Seller to have contractor clear the primary bathroom bathtub drain of any obstr…" at bounding box center [196, 92] width 127 height 19
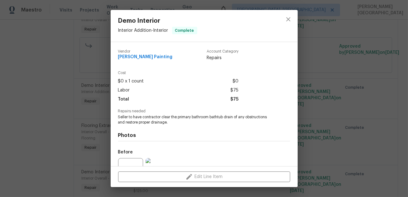
scroll to position [64, 0]
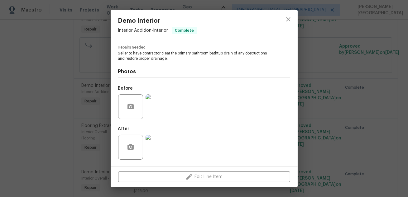
click at [154, 106] on img at bounding box center [158, 106] width 25 height 25
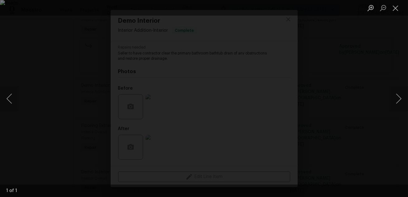
click at [388, 41] on div "Lightbox" at bounding box center [204, 98] width 408 height 197
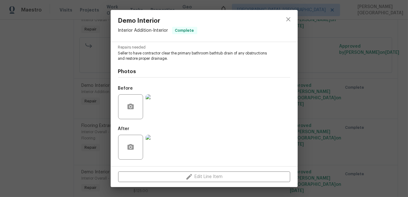
click at [159, 145] on img at bounding box center [158, 147] width 25 height 25
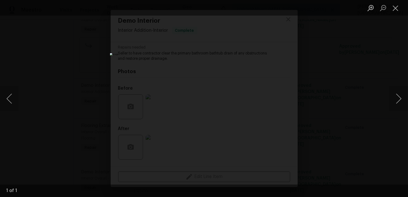
click at [333, 51] on div "Lightbox" at bounding box center [204, 98] width 408 height 197
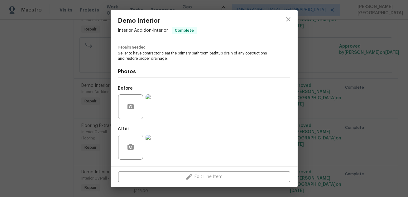
click at [163, 143] on img at bounding box center [158, 147] width 25 height 25
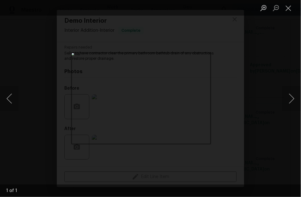
click at [279, 57] on div "Lightbox" at bounding box center [150, 98] width 301 height 197
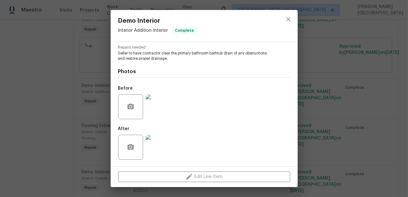
click at [334, 94] on div "Demo Interior Interior Addition - Interior Complete Vendor Perez Painting Accou…" at bounding box center [204, 98] width 408 height 197
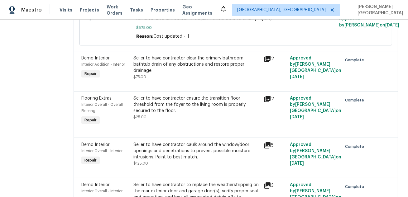
scroll to position [187, 0]
click at [200, 114] on div "Seller to have contractor ensure the transition floor threshold from the foyer …" at bounding box center [196, 104] width 127 height 19
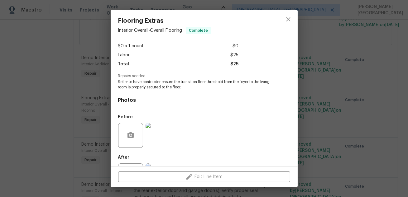
scroll to position [64, 0]
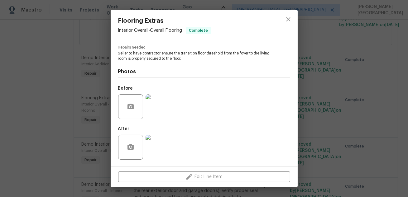
drag, startPoint x: 328, startPoint y: 120, endPoint x: 257, endPoint y: 116, distance: 70.6
click at [322, 120] on div "Flooring Extras Interior Overall - Overall Flooring Complete Vendor Perez Paint…" at bounding box center [204, 98] width 408 height 197
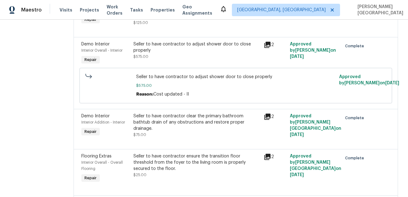
scroll to position [135, 0]
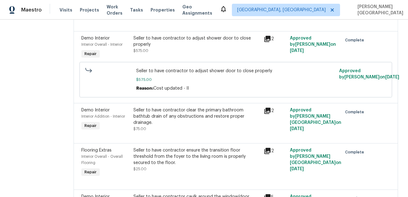
click at [189, 119] on div "Seller to have contractor clear the primary bathroom bathtub drain of any obstr…" at bounding box center [196, 116] width 127 height 19
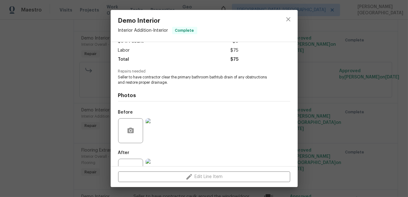
scroll to position [64, 0]
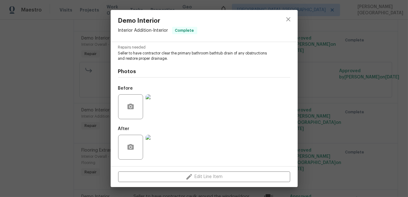
click at [316, 121] on div "Demo Interior Interior Addition - Interior Complete Vendor Perez Painting Accou…" at bounding box center [204, 98] width 408 height 197
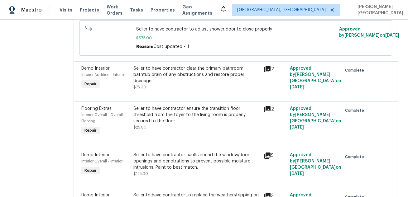
scroll to position [186, 0]
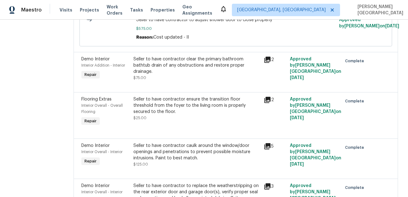
click at [215, 115] on div "Seller to have contractor ensure the transition floor threshold from the foyer …" at bounding box center [196, 105] width 127 height 19
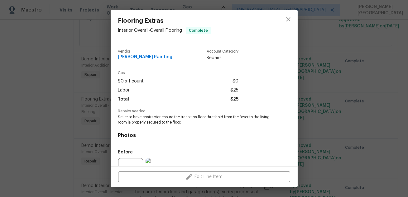
click at [147, 123] on span "Seller to have contractor ensure the transition floor threshold from the foyer …" at bounding box center [195, 120] width 155 height 11
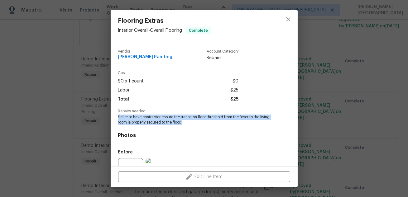
click at [147, 123] on span "Seller to have contractor ensure the transition floor threshold from the foyer …" at bounding box center [195, 120] width 155 height 11
copy span "Seller to have contractor ensure the transition floor threshold from the foyer …"
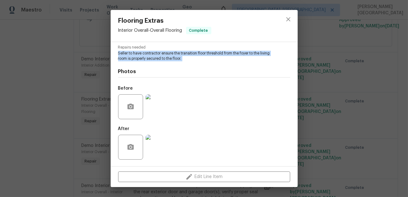
click at [162, 108] on img at bounding box center [158, 106] width 25 height 25
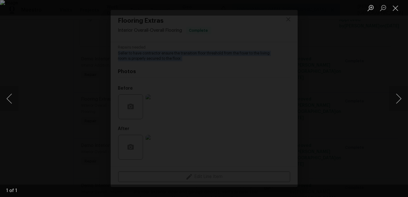
click at [279, 17] on div "Lightbox" at bounding box center [204, 98] width 408 height 197
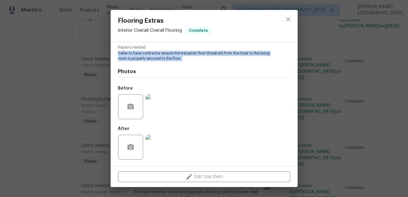
click at [166, 141] on img at bounding box center [158, 147] width 25 height 25
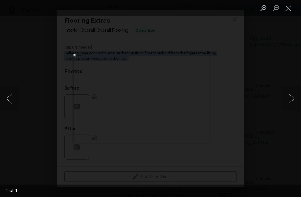
click at [262, 86] on div "Lightbox" at bounding box center [150, 98] width 301 height 197
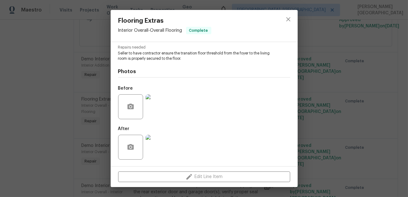
click at [343, 95] on div "Flooring Extras Interior Overall - Overall Flooring Complete Vendor Perez Paint…" at bounding box center [204, 98] width 408 height 197
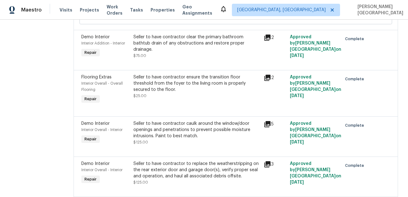
scroll to position [229, 0]
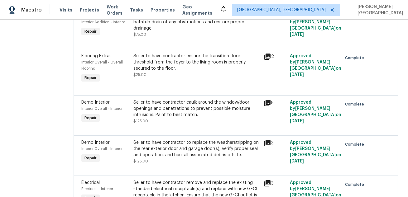
click at [178, 118] on div "Seller to have contractor caulk around the window/door openings and penetration…" at bounding box center [196, 108] width 127 height 19
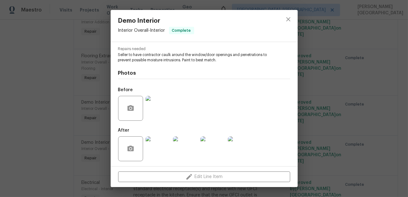
scroll to position [64, 0]
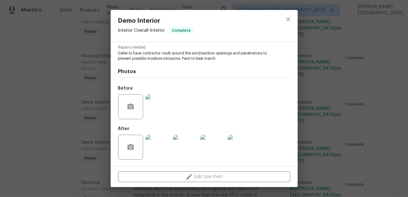
click at [153, 60] on span "Seller to have contractor caulk around the window/door openings and penetration…" at bounding box center [195, 56] width 155 height 11
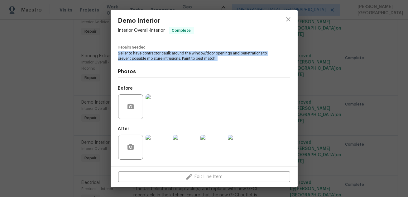
click at [153, 60] on span "Seller to have contractor caulk around the window/door openings and penetration…" at bounding box center [195, 56] width 155 height 11
copy span "Seller to have contractor caulk around the window/door openings and penetration…"
click at [155, 113] on img at bounding box center [158, 106] width 25 height 25
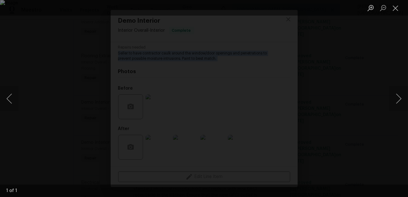
click at [399, 54] on div "Lightbox" at bounding box center [204, 98] width 408 height 197
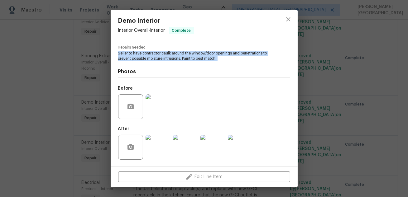
click at [186, 140] on img at bounding box center [185, 147] width 25 height 25
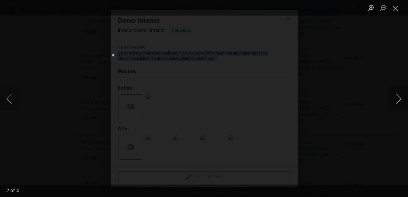
click at [401, 101] on button "Next image" at bounding box center [398, 98] width 19 height 25
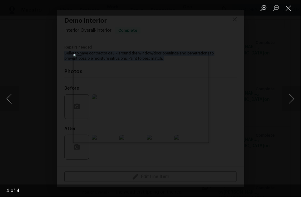
click at [253, 69] on div "Lightbox" at bounding box center [150, 98] width 301 height 197
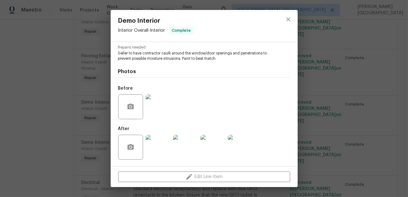
click at [385, 43] on div "Demo Interior Interior Overall - Interior Complete Vendor Perez Painting Accoun…" at bounding box center [204, 98] width 408 height 197
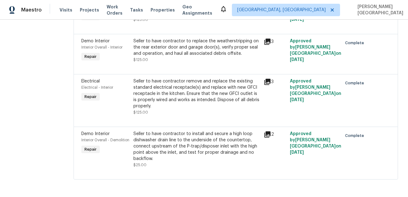
scroll to position [331, 0]
click at [198, 57] on div "Seller to have contractor to replace the weatherstripping on the rear exterior …" at bounding box center [196, 47] width 127 height 19
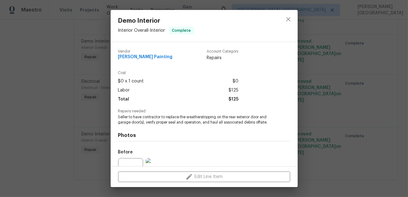
click at [160, 118] on span "Seller to have contractor to replace the weatherstripping on the rear exterior …" at bounding box center [195, 120] width 155 height 11
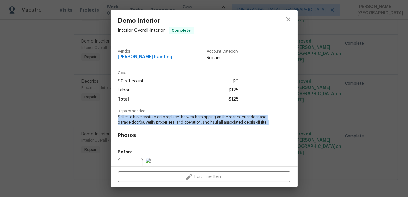
click at [160, 118] on span "Seller to have contractor to replace the weatherstripping on the rear exterior …" at bounding box center [195, 120] width 155 height 11
copy span "Seller to have contractor to replace the weatherstripping on the rear exterior …"
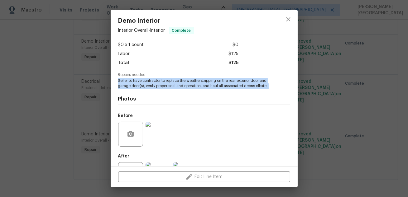
scroll to position [64, 0]
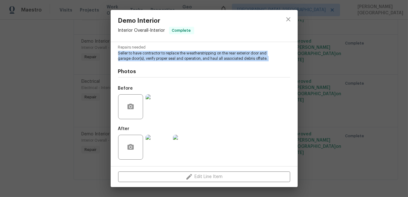
click at [157, 109] on img at bounding box center [158, 106] width 25 height 25
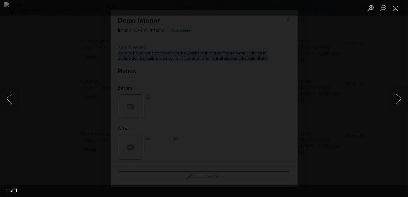
click at [376, 35] on div "Lightbox" at bounding box center [204, 98] width 408 height 197
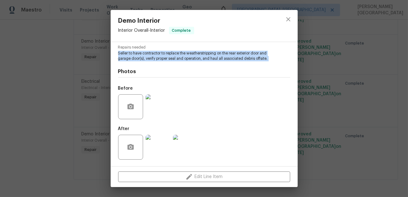
click at [168, 142] on img at bounding box center [158, 147] width 25 height 25
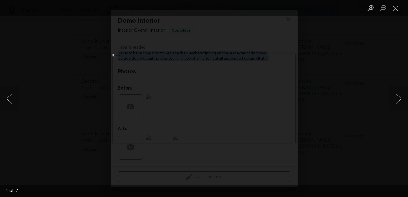
click at [350, 86] on div "Lightbox" at bounding box center [204, 98] width 408 height 197
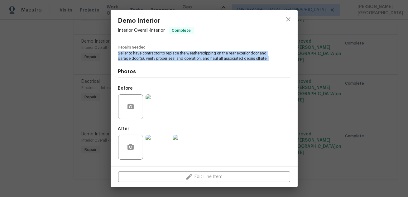
click at [160, 146] on img at bounding box center [158, 147] width 25 height 25
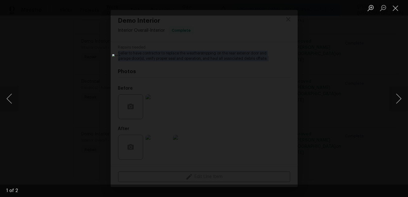
click at [315, 97] on div "Lightbox" at bounding box center [204, 98] width 408 height 197
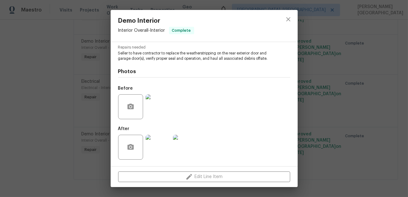
click at [368, 111] on div "Demo Interior Interior Overall - Interior Complete Vendor Perez Painting Accoun…" at bounding box center [204, 98] width 408 height 197
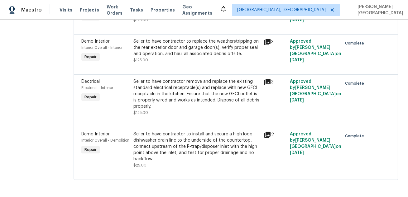
scroll to position [345, 0]
click at [213, 90] on div "Seller to have contractor remove and replace the existing standard electrical r…" at bounding box center [196, 93] width 127 height 31
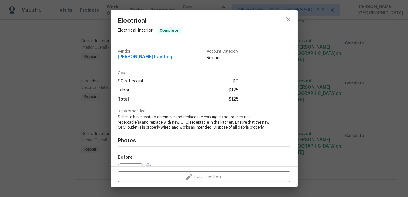
click at [177, 124] on span "Seller to have contractor remove and replace the existing standard electrical r…" at bounding box center [195, 123] width 155 height 16
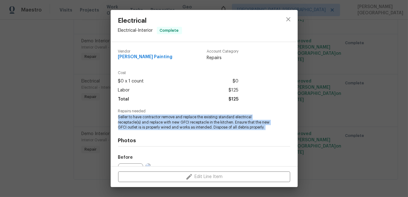
click at [177, 124] on span "Seller to have contractor remove and replace the existing standard electrical r…" at bounding box center [195, 123] width 155 height 16
copy span "Seller to have contractor remove and replace the existing standard electrical r…"
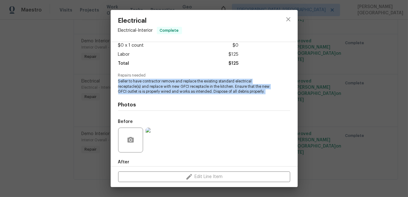
scroll to position [44, 0]
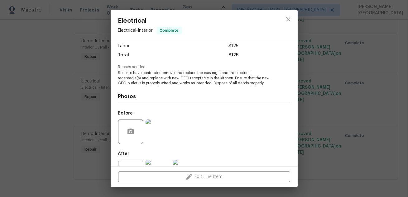
click at [358, 96] on div "Electrical Electrical - Interior Complete Vendor Perez Painting Account Categor…" at bounding box center [204, 98] width 408 height 197
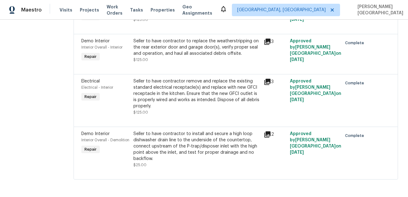
click at [170, 97] on div "Seller to have contractor remove and replace the existing standard electrical r…" at bounding box center [196, 93] width 127 height 31
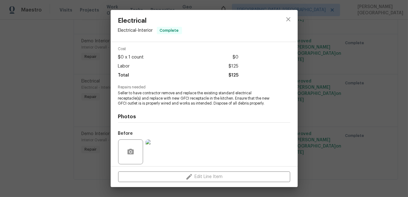
scroll to position [69, 0]
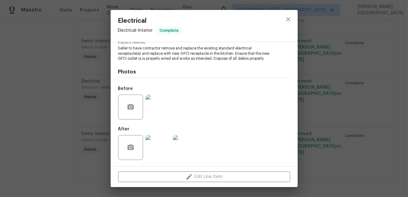
click at [159, 111] on img at bounding box center [158, 107] width 25 height 25
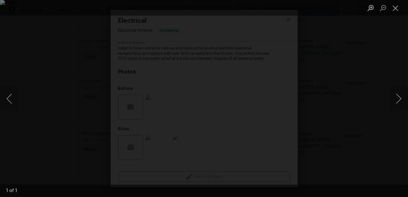
click at [379, 70] on div "Lightbox" at bounding box center [204, 98] width 408 height 197
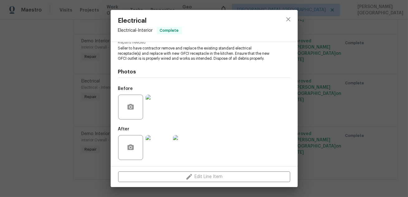
click at [159, 143] on img at bounding box center [158, 147] width 25 height 25
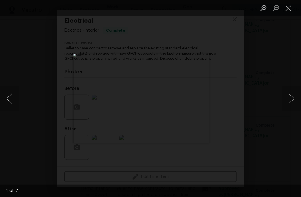
click at [271, 71] on div "Lightbox" at bounding box center [150, 98] width 301 height 197
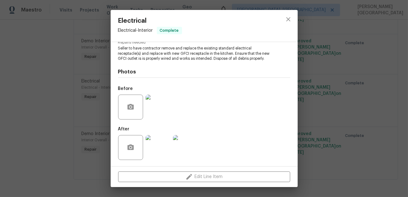
click at [352, 65] on div "Electrical Electrical - Interior Complete Vendor Perez Painting Account Categor…" at bounding box center [204, 98] width 408 height 197
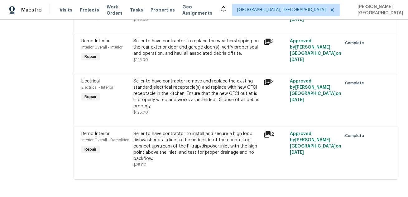
click at [195, 144] on div "Seller to have contractor to install and secure a high loop dishwasher drain li…" at bounding box center [196, 146] width 127 height 31
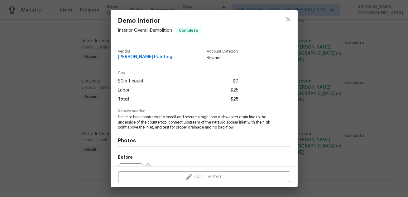
click at [156, 124] on span "Seller to have contractor to install and secure a high loop dishwasher drain li…" at bounding box center [195, 123] width 155 height 16
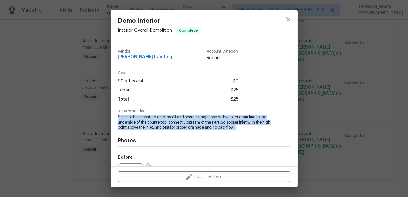
click at [156, 124] on span "Seller to have contractor to install and secure a high loop dishwasher drain li…" at bounding box center [195, 123] width 155 height 16
copy span "Seller to have contractor to install and secure a high loop dishwasher drain li…"
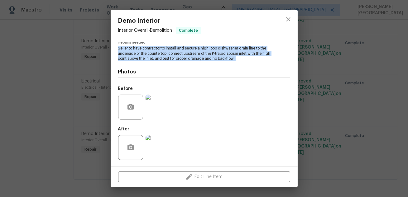
click at [155, 117] on img at bounding box center [158, 107] width 25 height 25
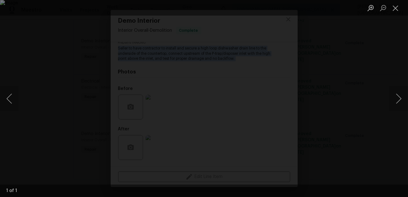
click at [352, 26] on div "Lightbox" at bounding box center [204, 98] width 408 height 197
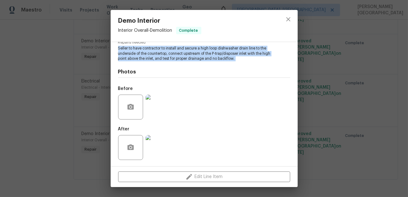
click at [159, 147] on img at bounding box center [158, 147] width 25 height 25
